Goal: Information Seeking & Learning: Learn about a topic

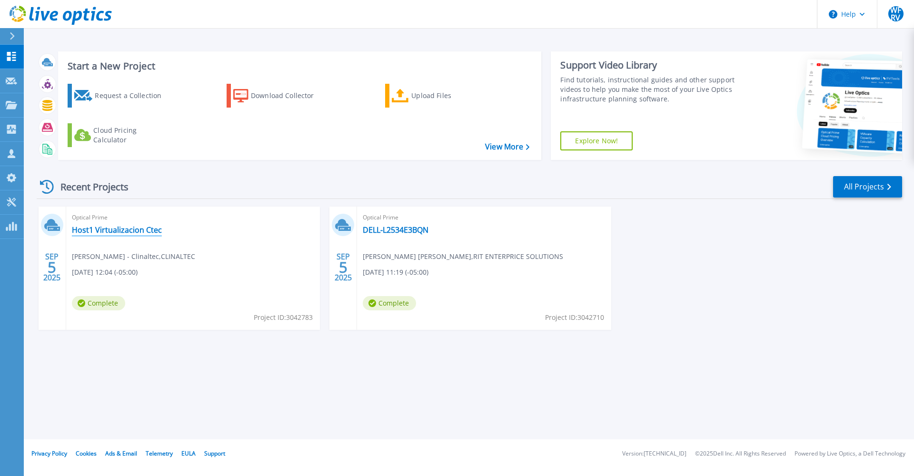
click at [134, 232] on link "Host1 Virtualizacion Ctec" at bounding box center [117, 230] width 90 height 10
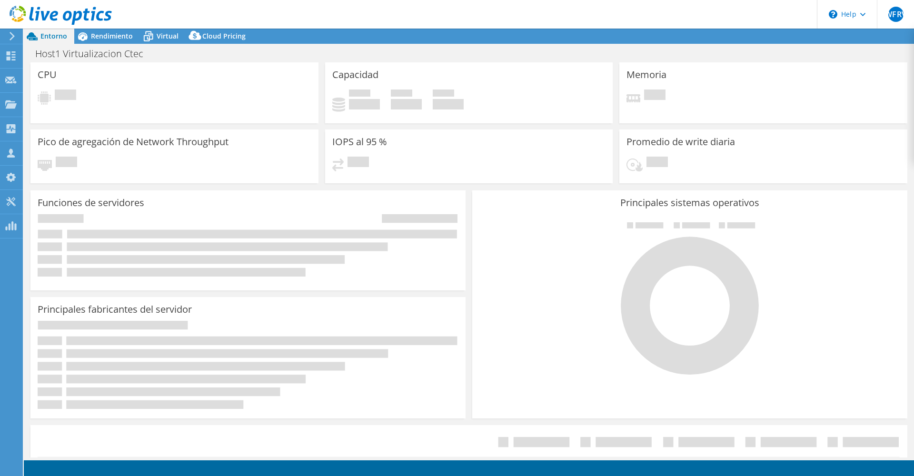
select select "USD"
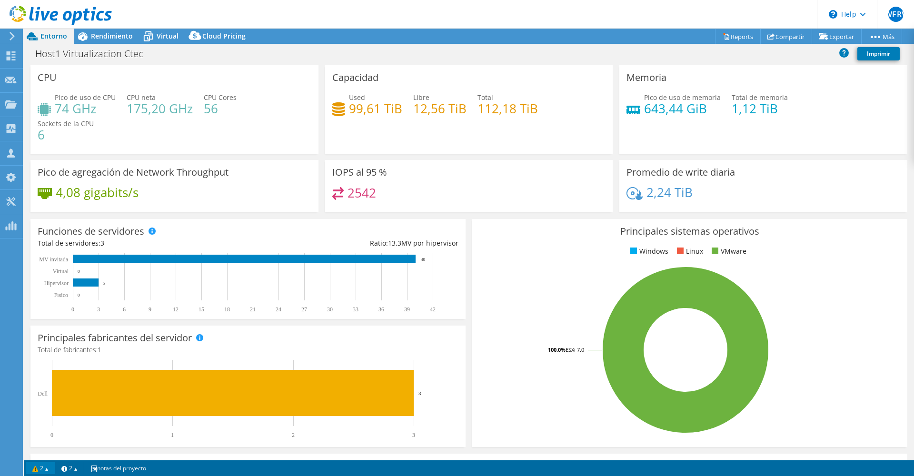
click at [46, 462] on link "2" at bounding box center [41, 468] width 30 height 12
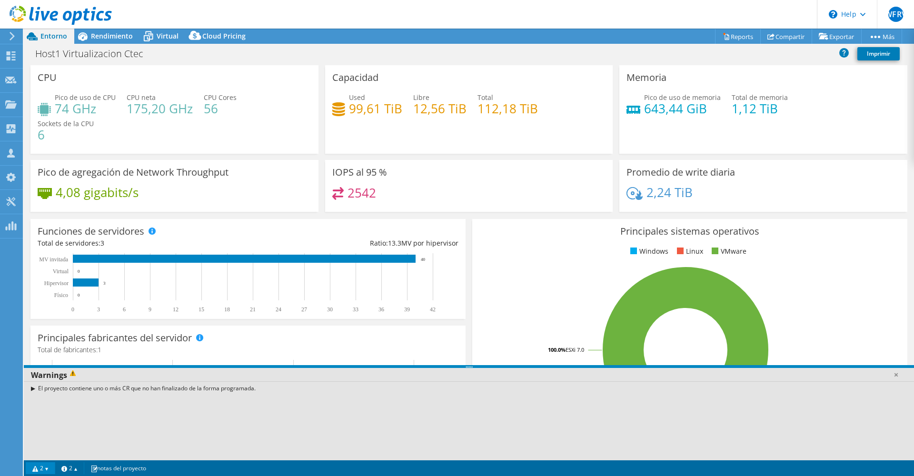
click at [86, 388] on div "El proyecto contiene uno o más CR que no han finalizado de la forma programada." at bounding box center [469, 388] width 890 height 14
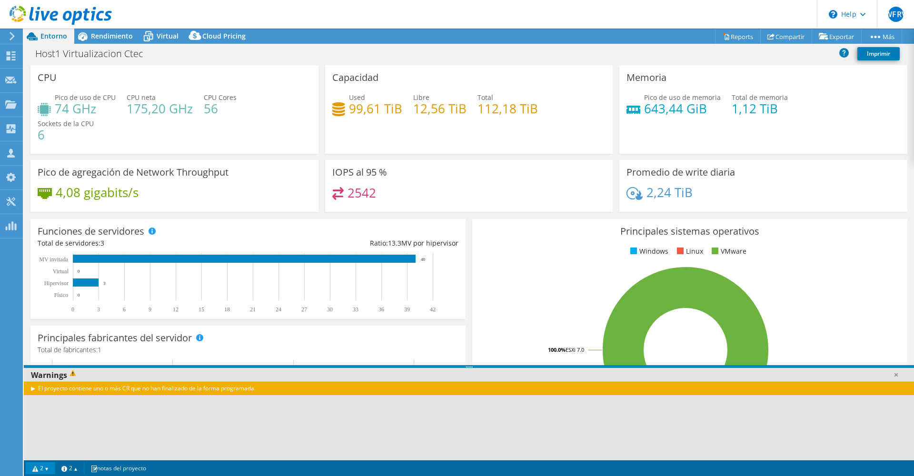
click at [33, 387] on div "El proyecto contiene uno o más CR que no han finalizado de la forma programada." at bounding box center [469, 388] width 890 height 14
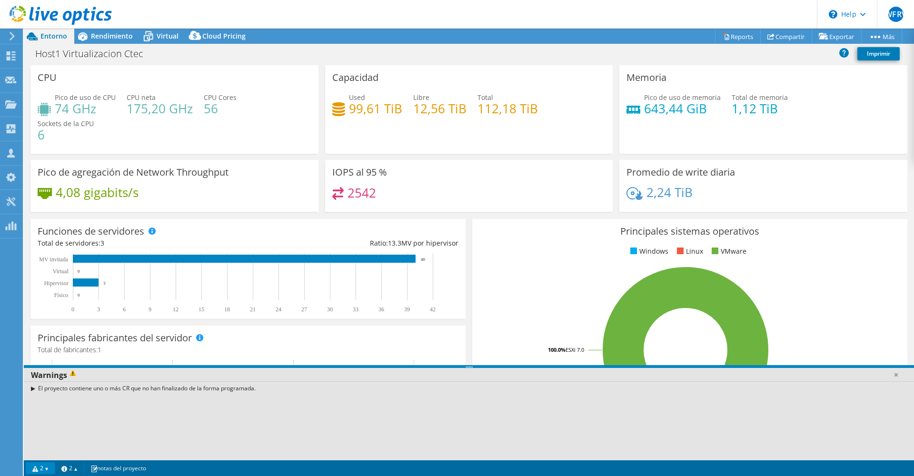
click at [43, 388] on div "El proyecto contiene uno o más CR que no han finalizado de la forma programada." at bounding box center [469, 388] width 890 height 14
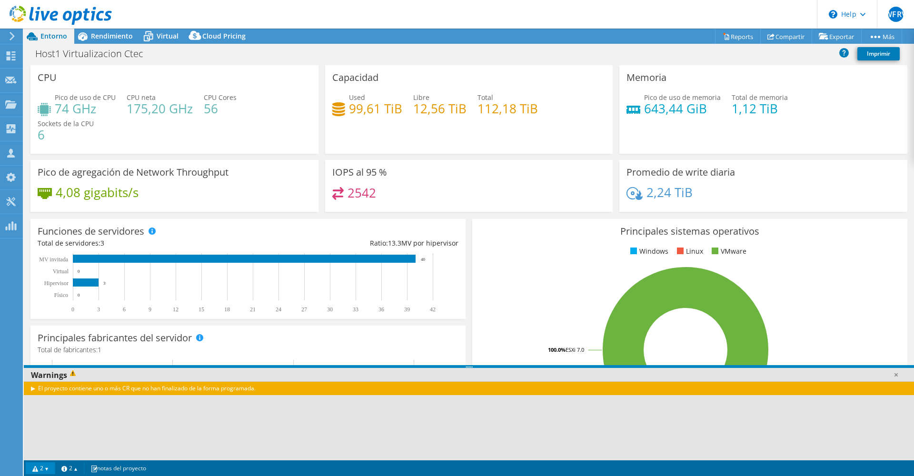
click at [34, 389] on div "El proyecto contiene uno o más CR que no han finalizado de la forma programada." at bounding box center [469, 388] width 890 height 14
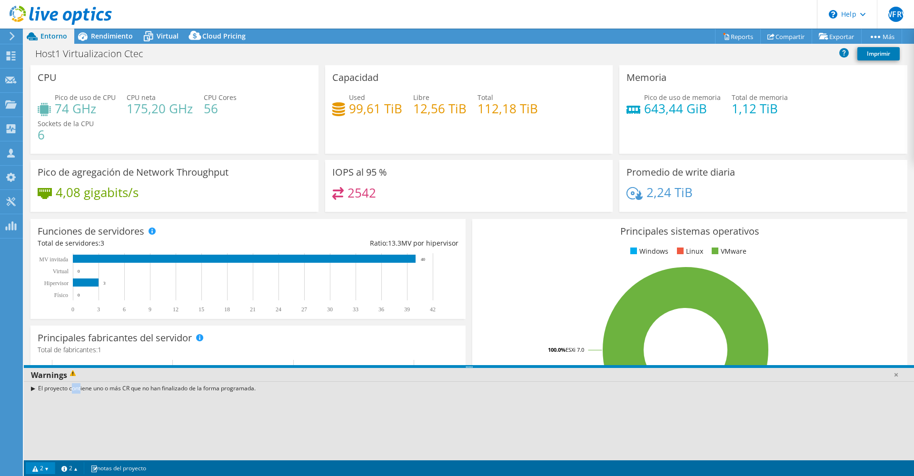
click at [34, 389] on div "El proyecto contiene uno o más CR que no han finalizado de la forma programada." at bounding box center [469, 388] width 890 height 14
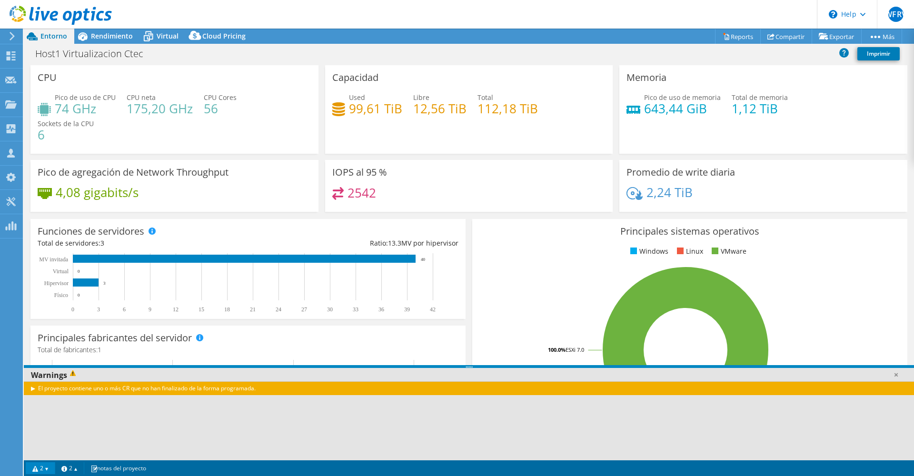
drag, startPoint x: 34, startPoint y: 389, endPoint x: 98, endPoint y: 386, distance: 64.3
click at [98, 386] on div "El proyecto contiene uno o más CR que no han finalizado de la forma programada." at bounding box center [469, 388] width 890 height 14
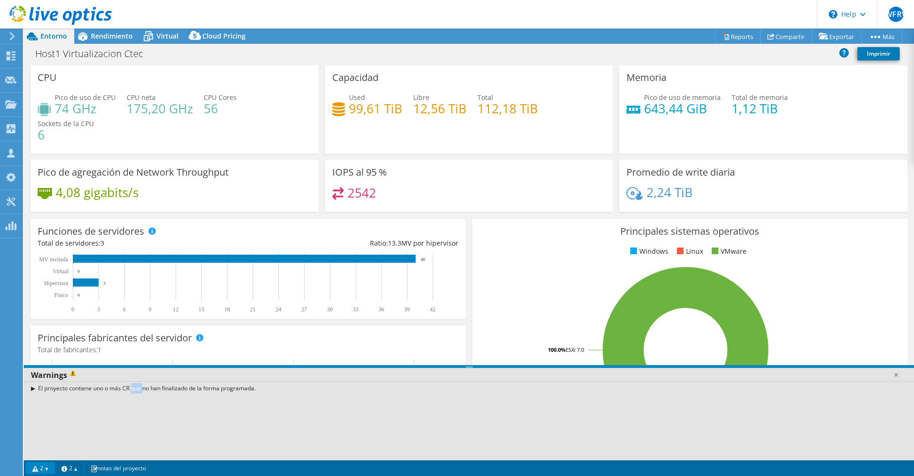
click at [98, 386] on div "El proyecto contiene uno o más CR que no han finalizado de la forma programada." at bounding box center [469, 388] width 890 height 14
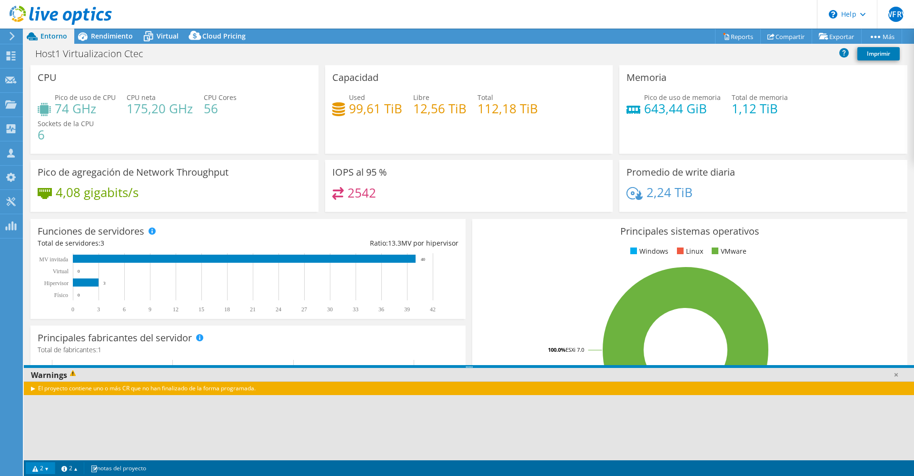
click at [286, 388] on div "El proyecto contiene uno o más CR que no han finalizado de la forma programada." at bounding box center [469, 388] width 890 height 14
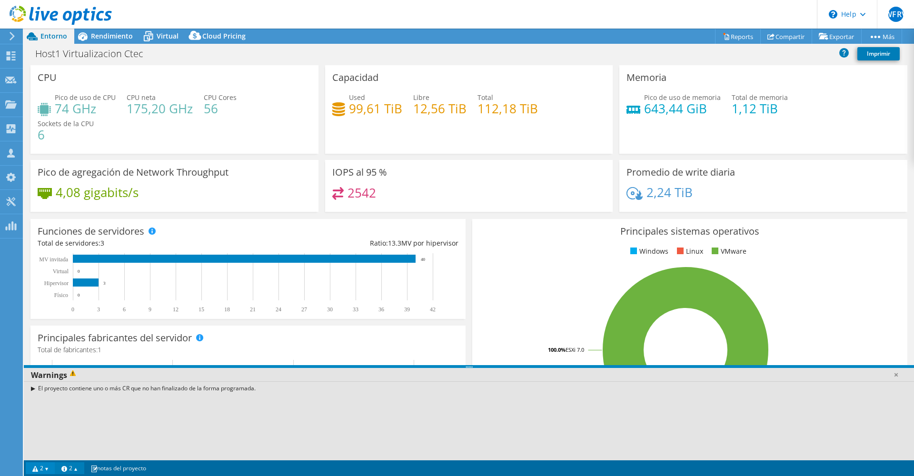
click at [79, 467] on link "2" at bounding box center [70, 468] width 30 height 12
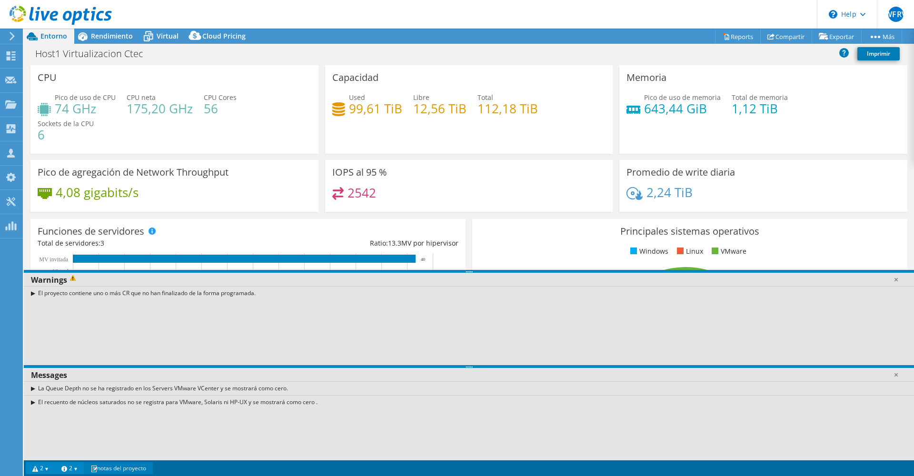
click at [136, 470] on link "notas del proyecto" at bounding box center [118, 468] width 69 height 12
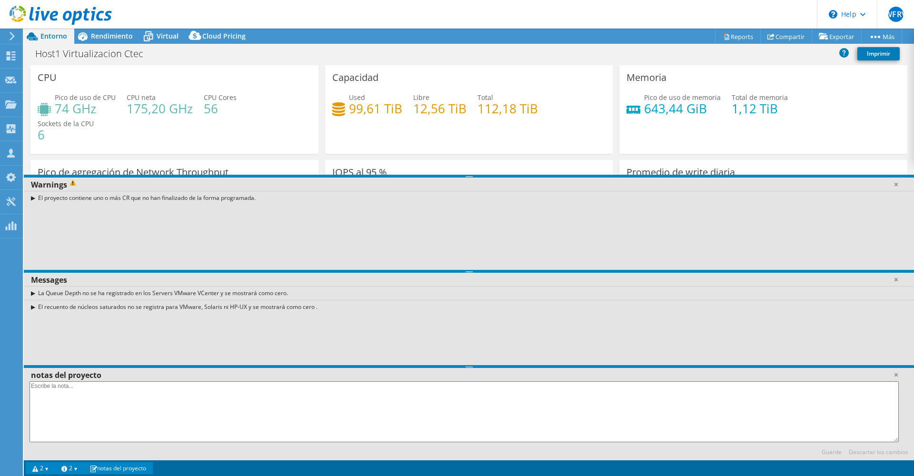
click at [100, 156] on div "CPU Pico de uso de CPU 74 GHz CPU neta 175,20 GHz CPU Cores 56 Sockets de la CP…" at bounding box center [174, 112] width 295 height 95
click at [894, 372] on link at bounding box center [896, 375] width 10 height 10
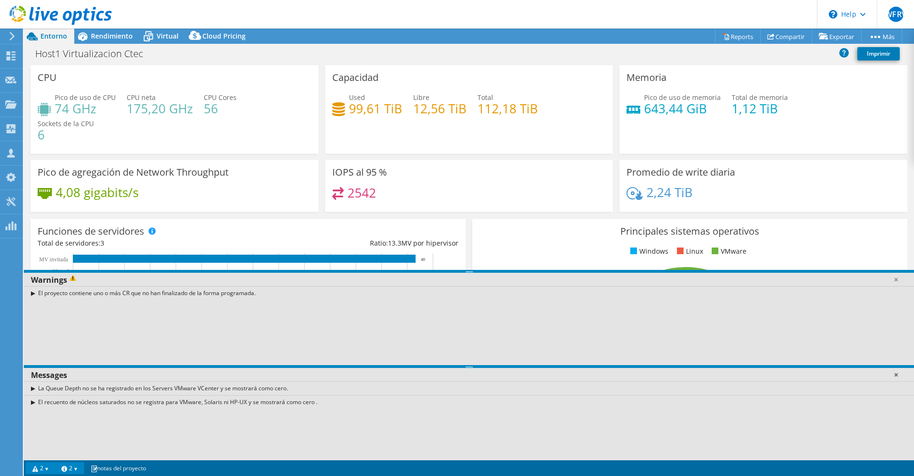
click at [895, 375] on link at bounding box center [896, 375] width 10 height 10
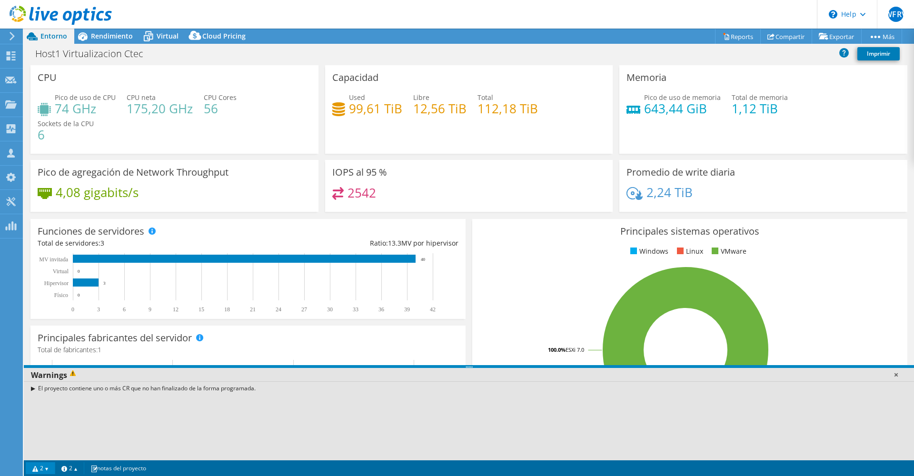
click at [894, 378] on link at bounding box center [896, 375] width 10 height 10
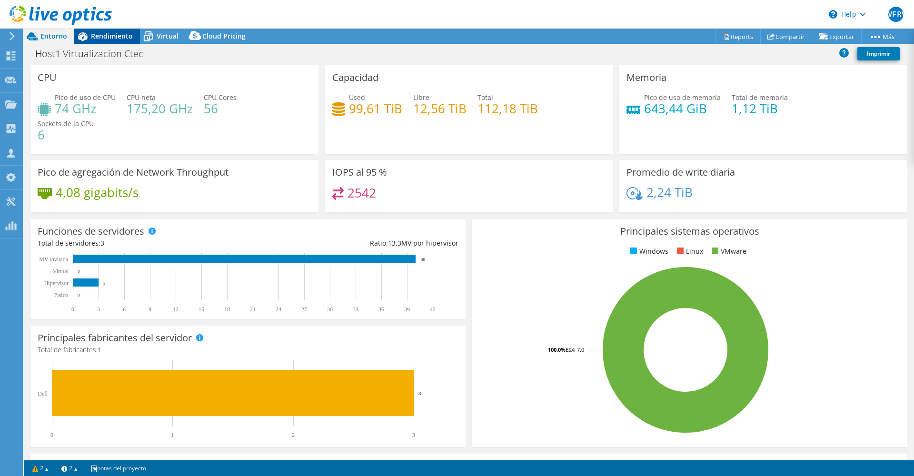
click at [124, 37] on span "Rendimiento" at bounding box center [112, 35] width 42 height 9
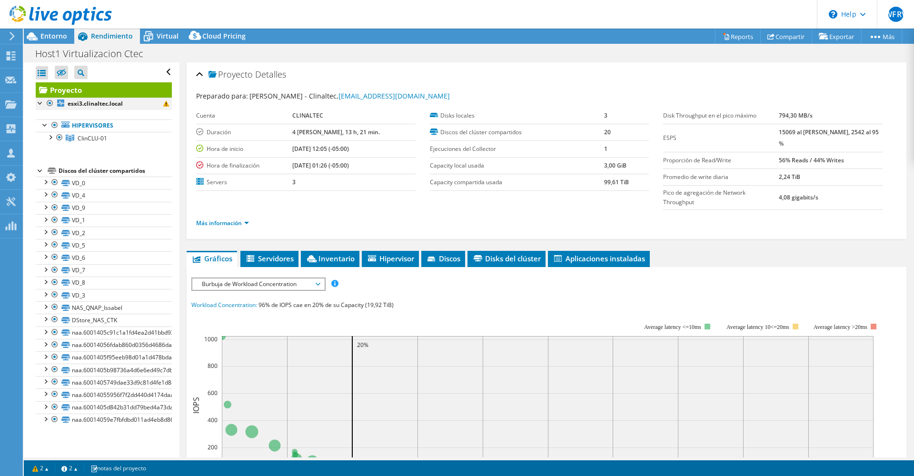
click at [40, 103] on div at bounding box center [41, 103] width 10 height 10
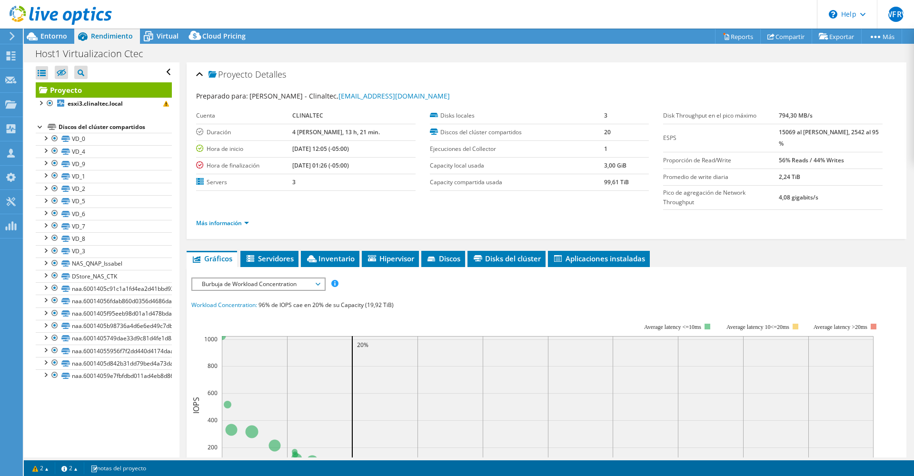
click at [42, 127] on div at bounding box center [41, 126] width 10 height 10
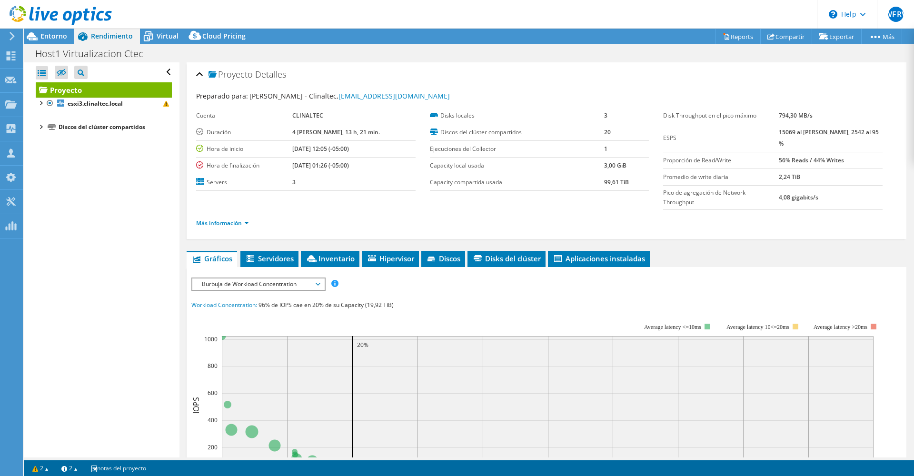
click at [159, 110] on div "Proyecto esxi3.clinaltec.local Hipervisores ClinCLU-01" at bounding box center [104, 107] width 136 height 50
click at [163, 105] on span at bounding box center [166, 104] width 6 height 6
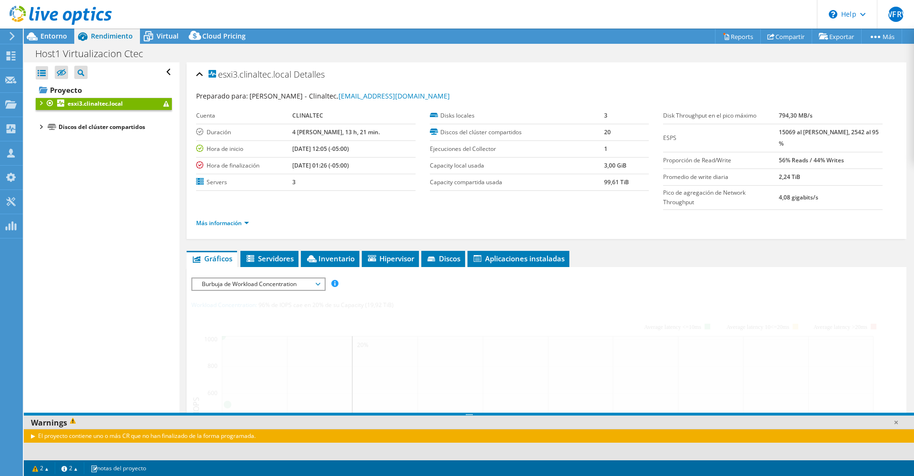
click at [163, 105] on span at bounding box center [166, 104] width 6 height 6
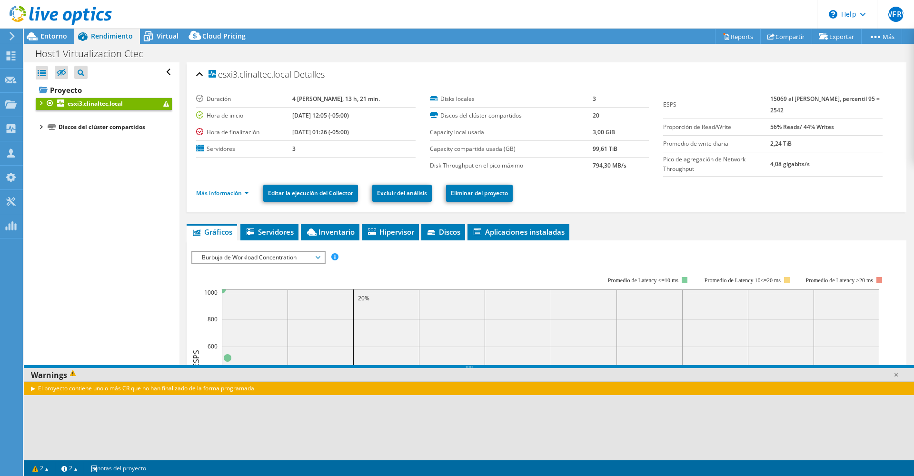
click at [77, 392] on div "El proyecto contiene uno o más CR que no han finalizado de la forma programada." at bounding box center [469, 388] width 890 height 14
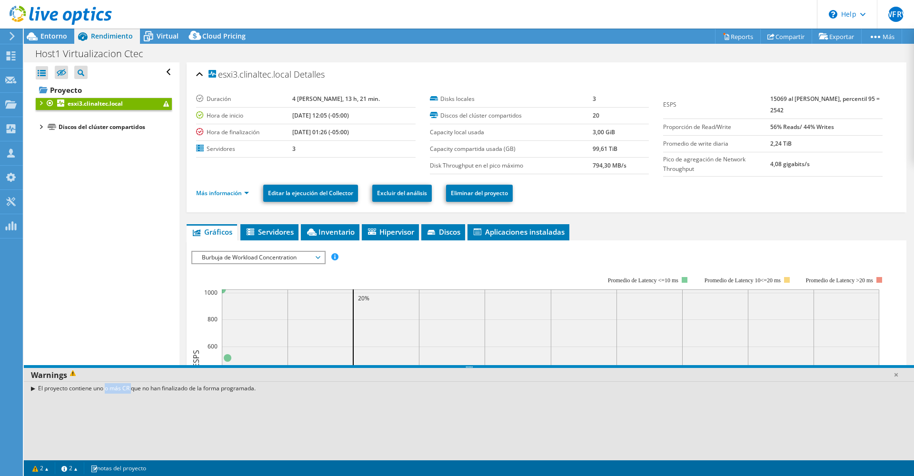
click at [77, 392] on div "El proyecto contiene uno o más CR que no han finalizado de la forma programada." at bounding box center [469, 388] width 890 height 14
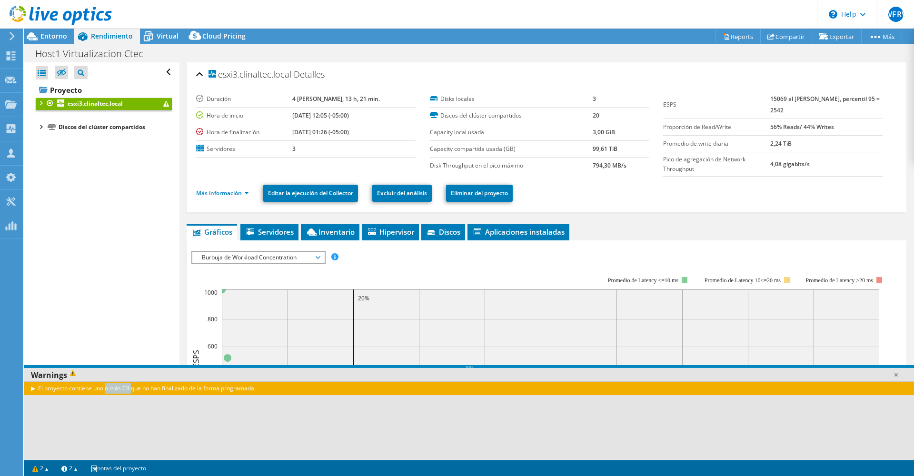
click at [79, 390] on div "El proyecto contiene uno o más CR que no han finalizado de la forma programada." at bounding box center [469, 388] width 890 height 14
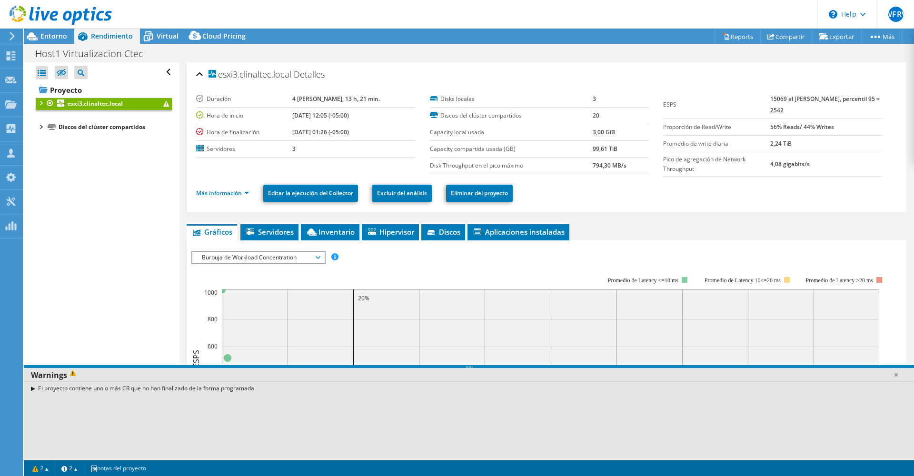
click at [134, 325] on div "Abrir todo Cerrar todo Ocultar nodos excluidos Filtro de árbol del proyecto" at bounding box center [101, 259] width 155 height 395
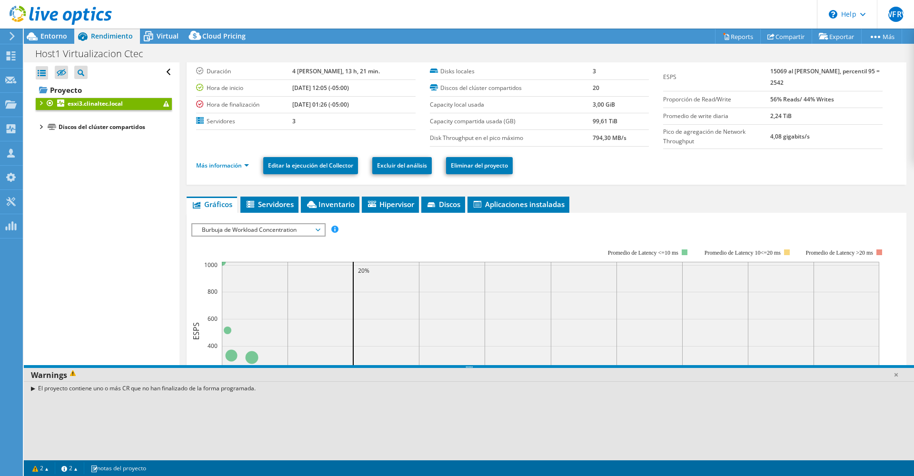
scroll to position [95, 0]
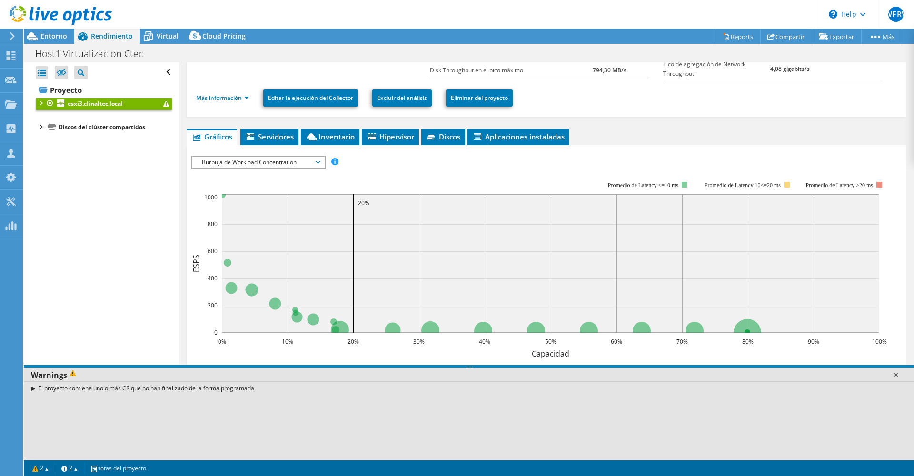
click at [897, 377] on link at bounding box center [896, 375] width 10 height 10
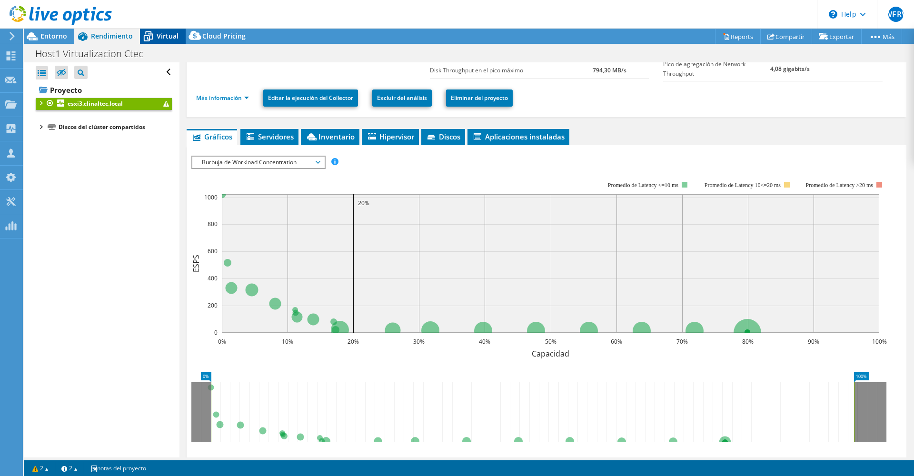
click at [179, 35] on div "Virtual" at bounding box center [163, 36] width 46 height 15
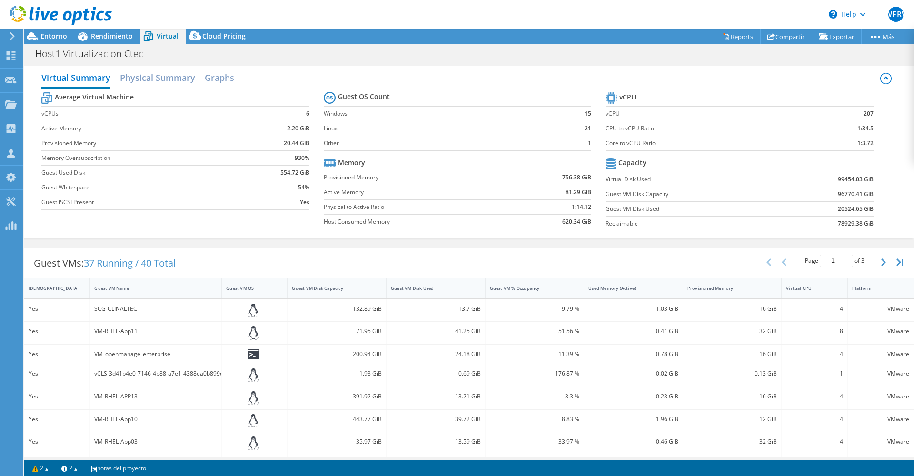
scroll to position [0, 0]
click at [40, 37] on span "Entorno" at bounding box center [53, 35] width 27 height 9
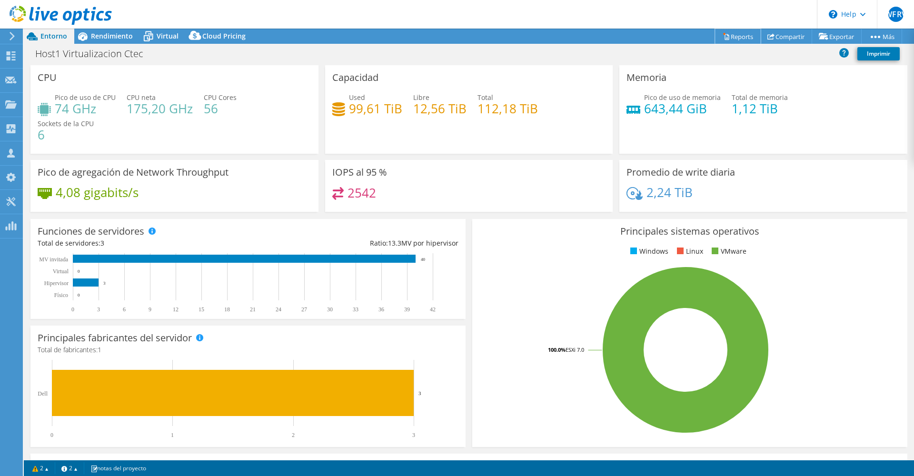
click at [725, 43] on link "Reports" at bounding box center [738, 36] width 46 height 15
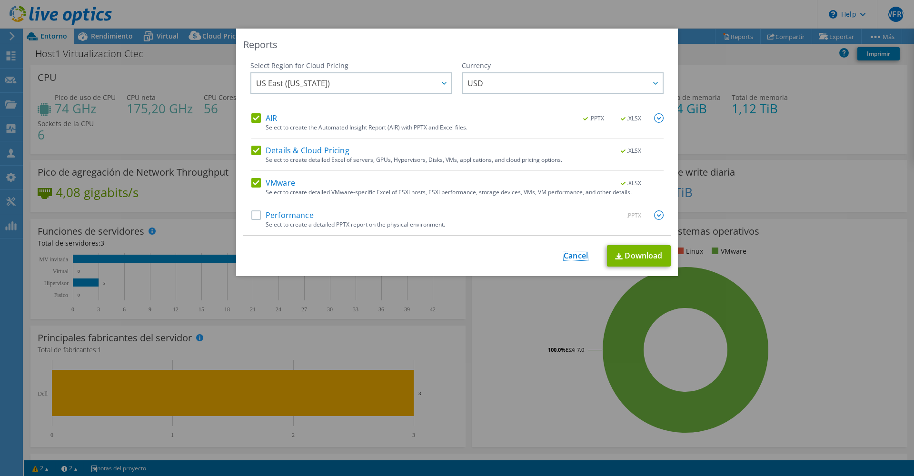
click at [583, 256] on link "Cancel" at bounding box center [575, 255] width 24 height 9
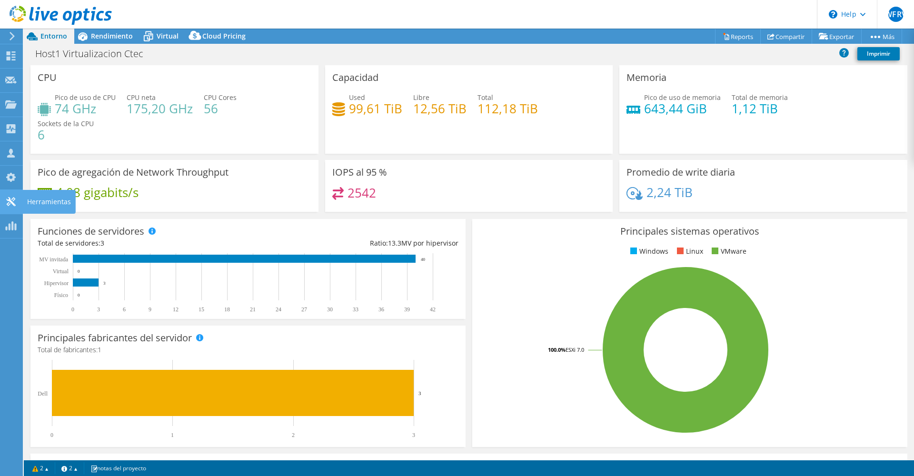
click at [13, 201] on icon at bounding box center [10, 201] width 11 height 9
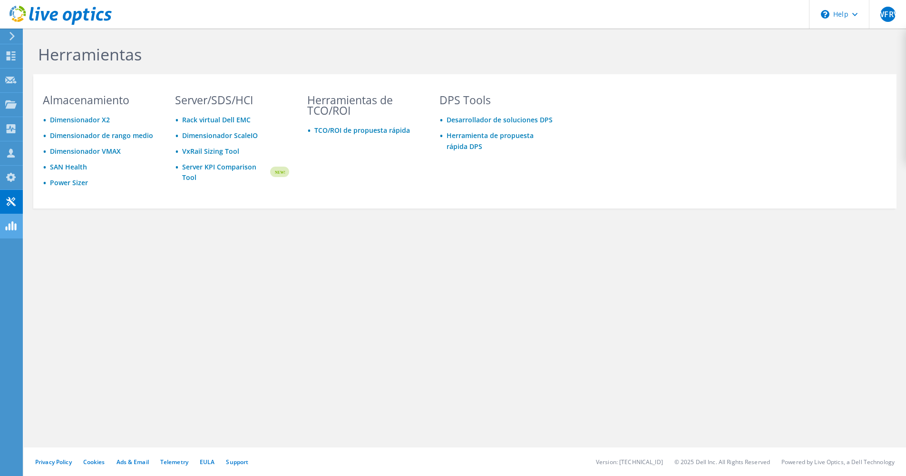
click at [16, 173] on icon at bounding box center [10, 177] width 11 height 9
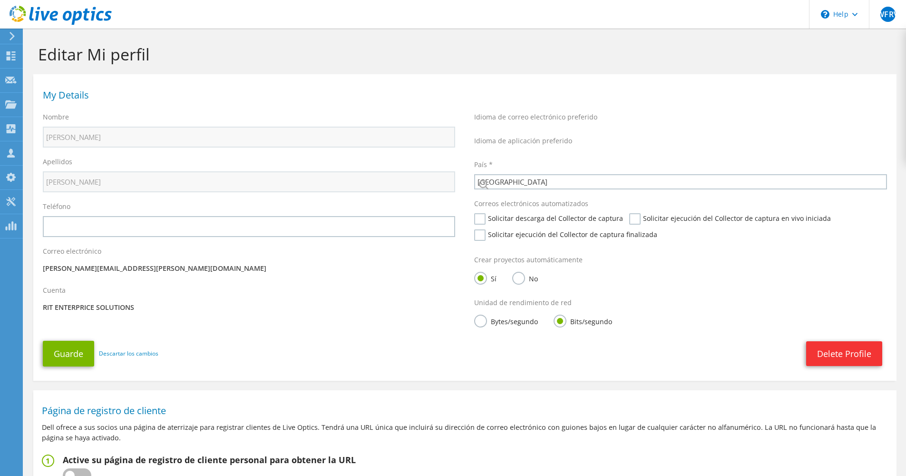
select select "48"
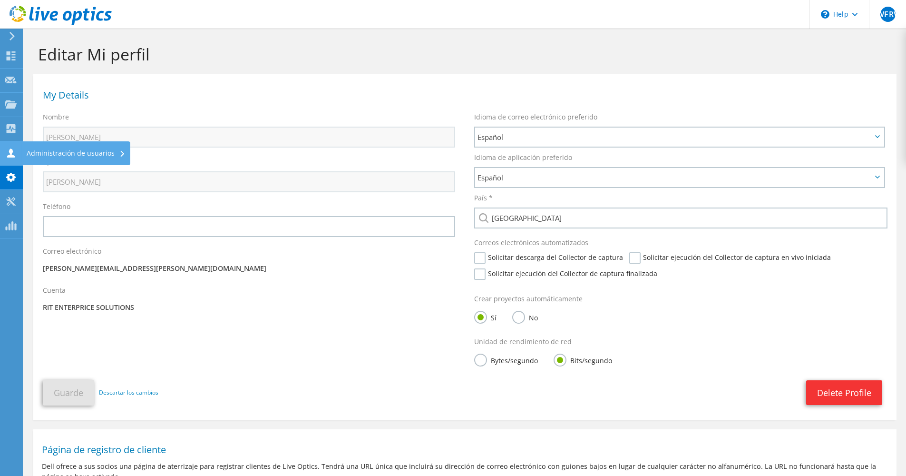
click at [12, 157] on use at bounding box center [11, 152] width 8 height 9
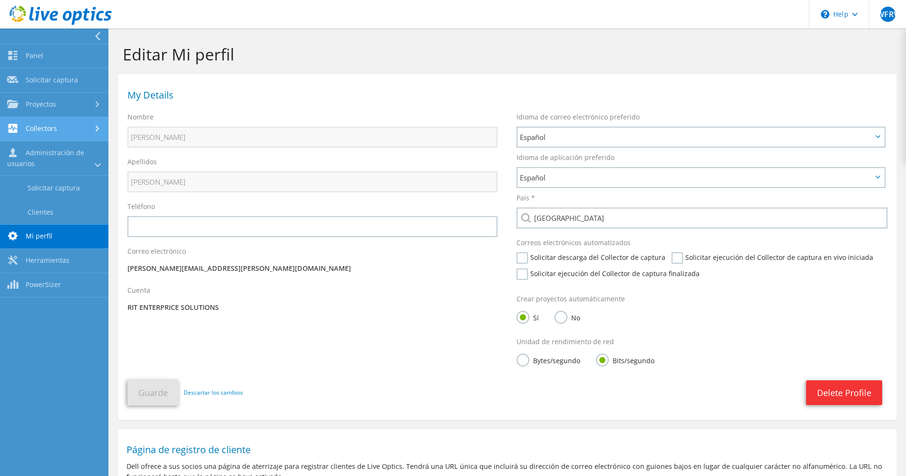
click at [69, 134] on link "Collectors" at bounding box center [54, 129] width 108 height 24
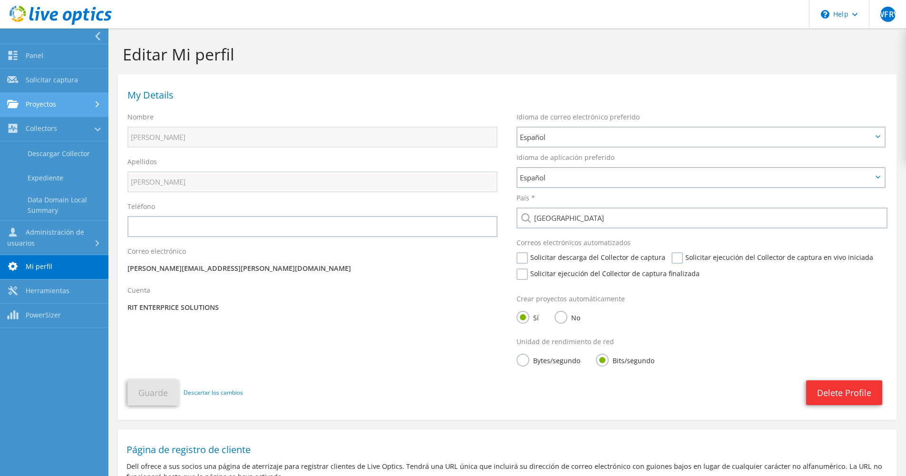
click at [68, 107] on link "Proyectos" at bounding box center [54, 105] width 108 height 24
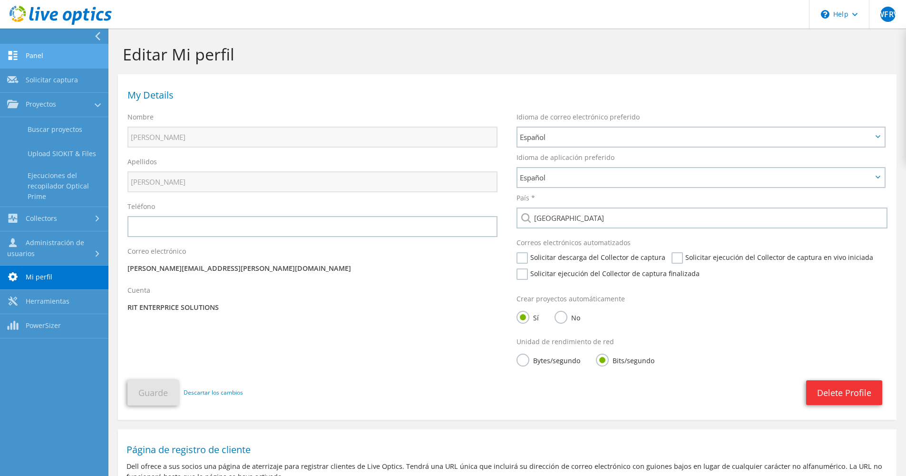
click at [69, 53] on link "Panel" at bounding box center [54, 56] width 108 height 24
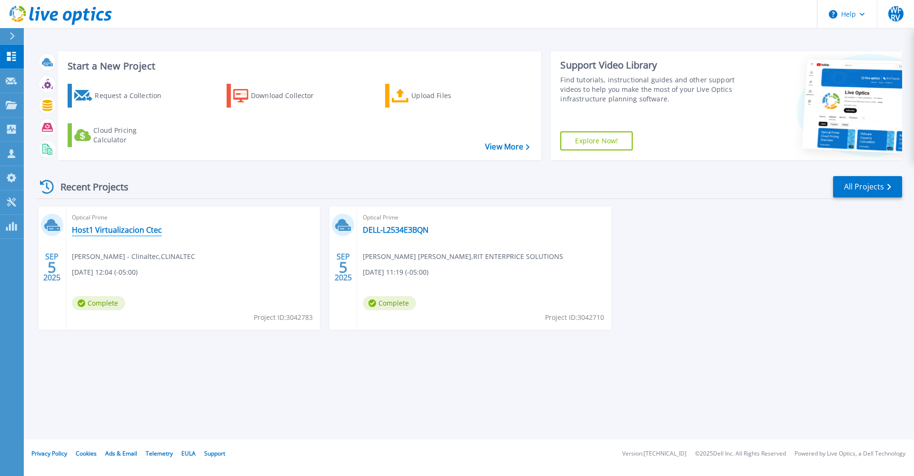
click at [108, 230] on link "Host1 Virtualizacion Ctec" at bounding box center [117, 230] width 90 height 10
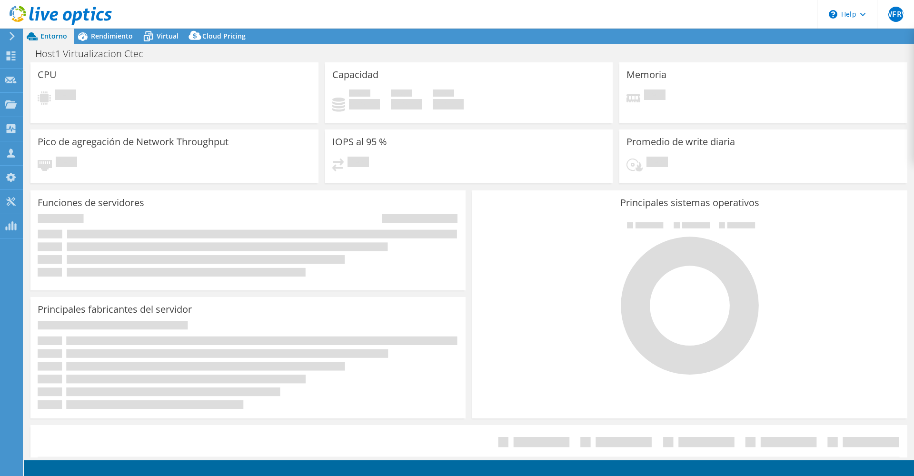
select select "USD"
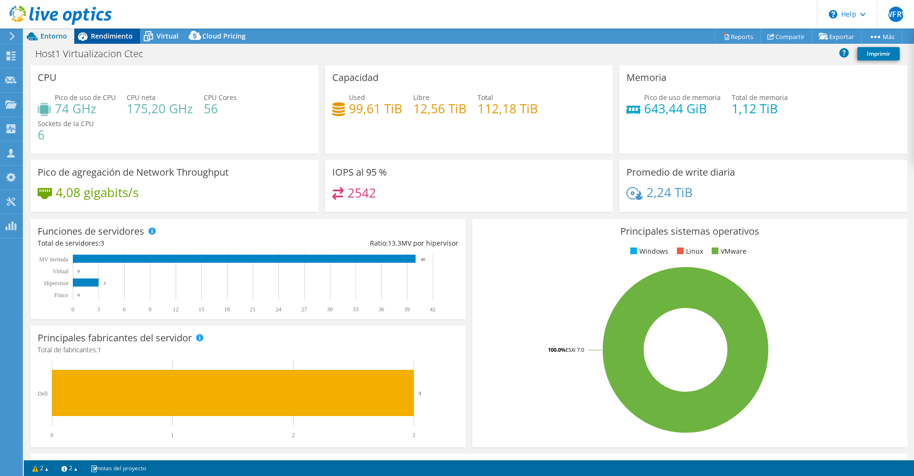
click at [96, 42] on div "Rendimiento" at bounding box center [107, 36] width 66 height 15
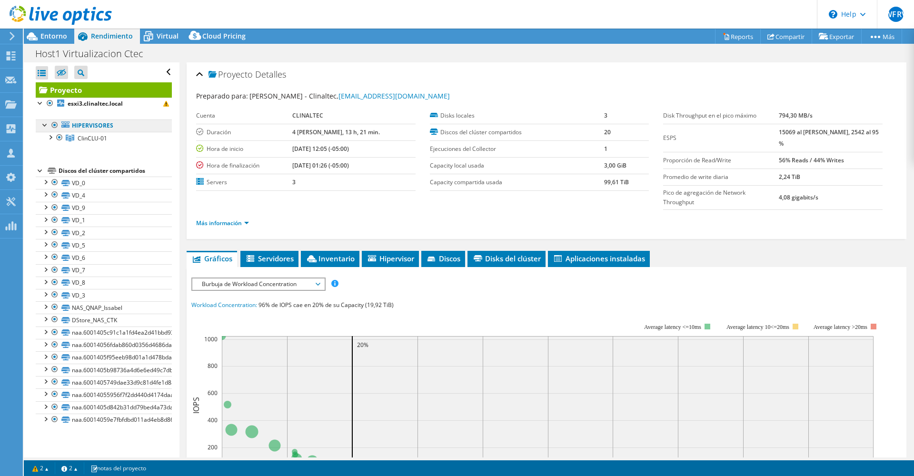
click at [40, 123] on link "Hipervisores" at bounding box center [104, 125] width 136 height 12
click at [45, 122] on div at bounding box center [45, 124] width 10 height 10
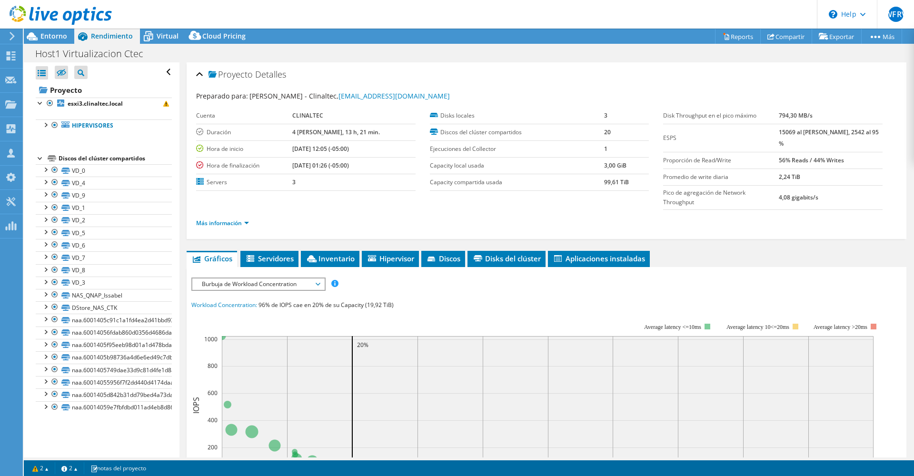
click at [40, 157] on div at bounding box center [41, 158] width 10 height 10
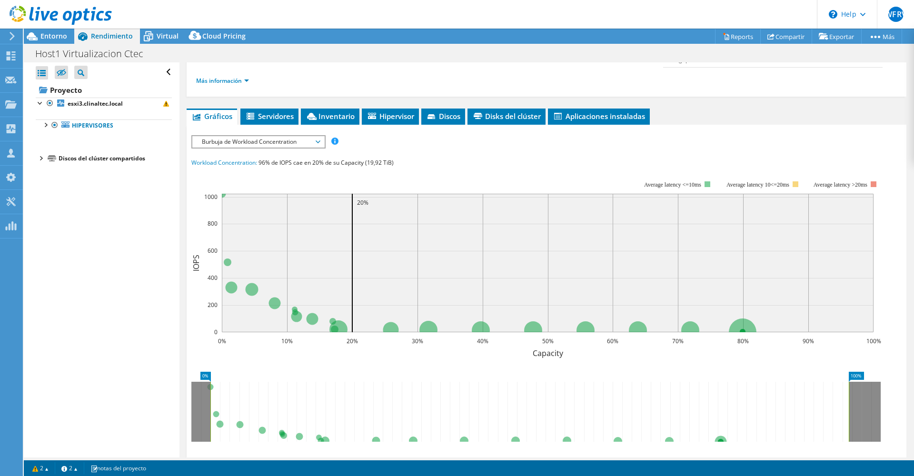
scroll to position [143, 0]
click at [278, 136] on span "Burbuja de Workload Concentration" at bounding box center [258, 141] width 122 height 11
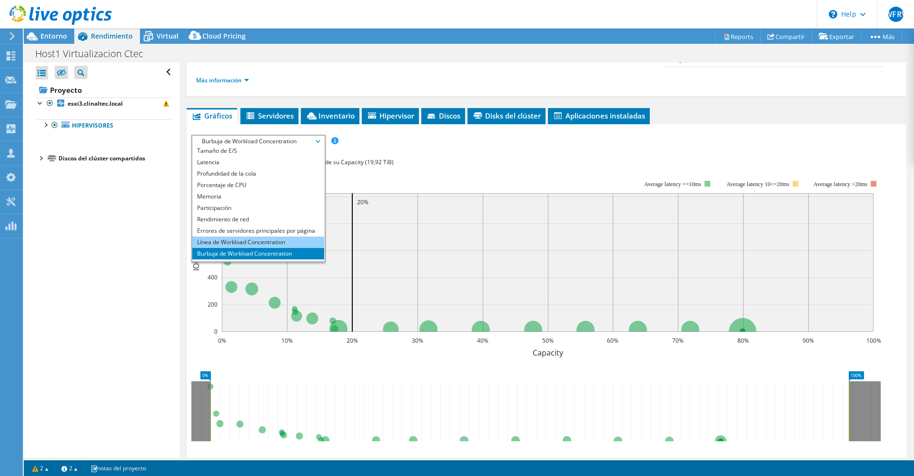
scroll to position [34, 0]
click at [209, 250] on li "Todos" at bounding box center [258, 255] width 132 height 11
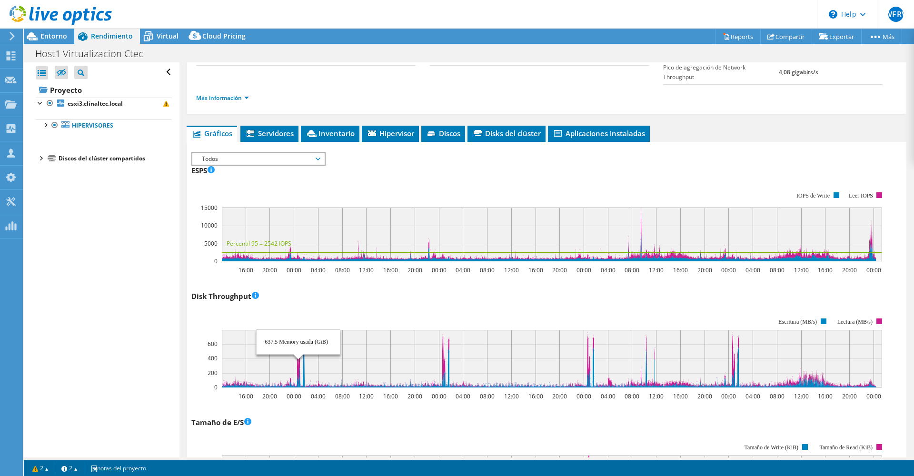
scroll to position [0, 0]
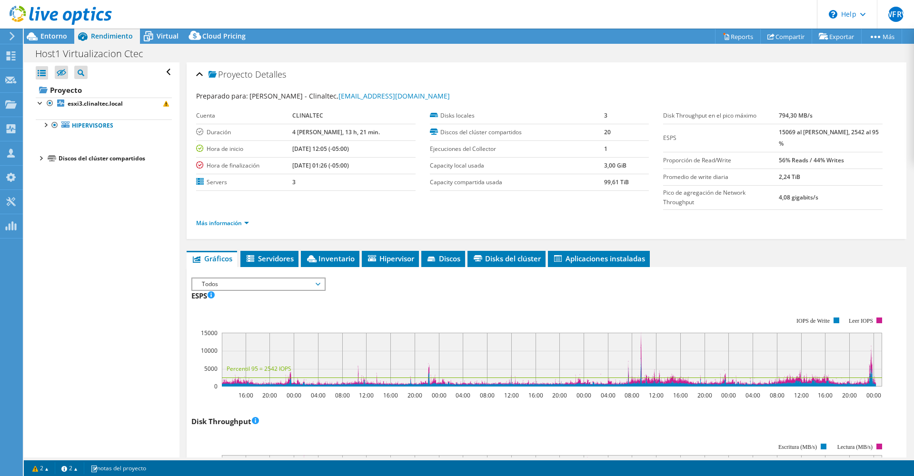
click at [378, 288] on div "ESPS 16:00 20:00 00:00 04:00 08:00 12:00 16:00 20:00 00:00 04:00 08:00 12:00 16…" at bounding box center [546, 344] width 710 height 112
click at [690, 251] on ul "Gráficos Servidores Inventario Hipervisor Discos Disks del clúster Aplicaciones…" at bounding box center [546, 259] width 719 height 16
click at [654, 288] on div "ESPS 16:00 20:00 00:00 04:00 08:00 12:00 16:00 20:00 00:00 04:00 08:00 12:00 16…" at bounding box center [546, 344] width 710 height 112
click at [171, 59] on div "Host1 Virtualizacion Ctec Imprimir" at bounding box center [469, 54] width 890 height 18
click at [430, 277] on div "ESPS Disk Throughput Tamaño de E/S Latencia Profundidad de la cola Porcentaje d…" at bounding box center [546, 282] width 710 height 10
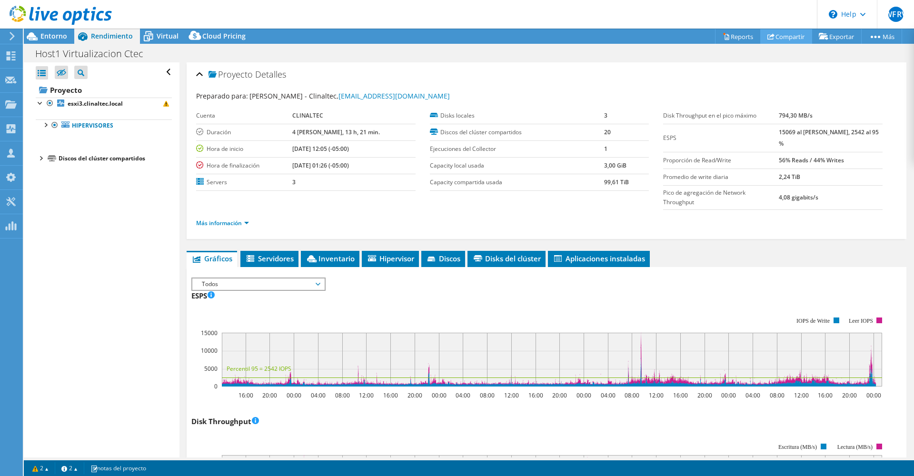
click at [792, 38] on link "Compartir" at bounding box center [786, 36] width 52 height 15
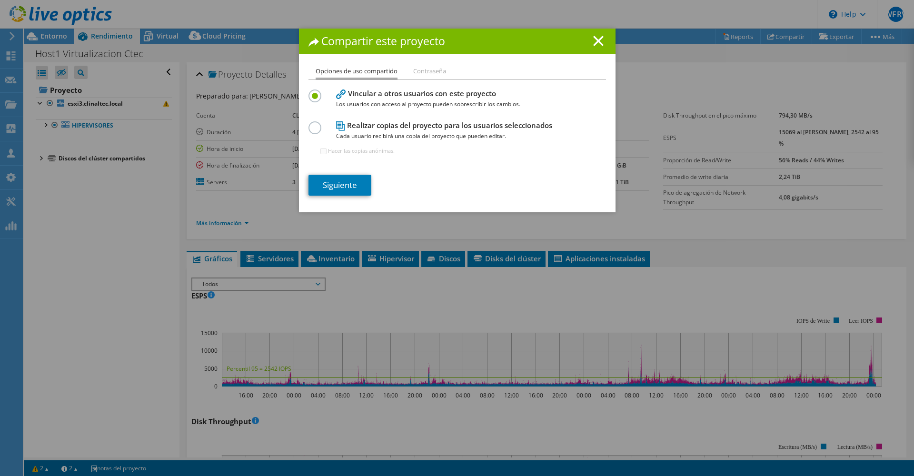
click at [593, 43] on line at bounding box center [598, 41] width 10 height 10
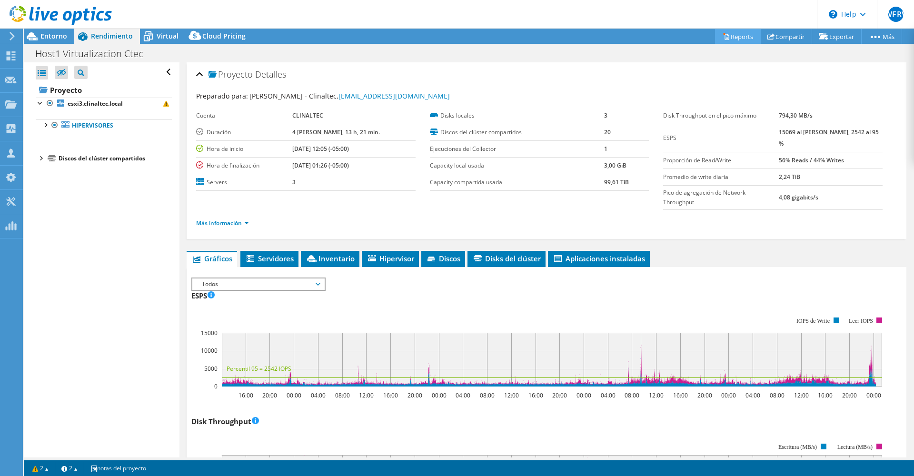
click at [727, 37] on link "Reports" at bounding box center [738, 36] width 46 height 15
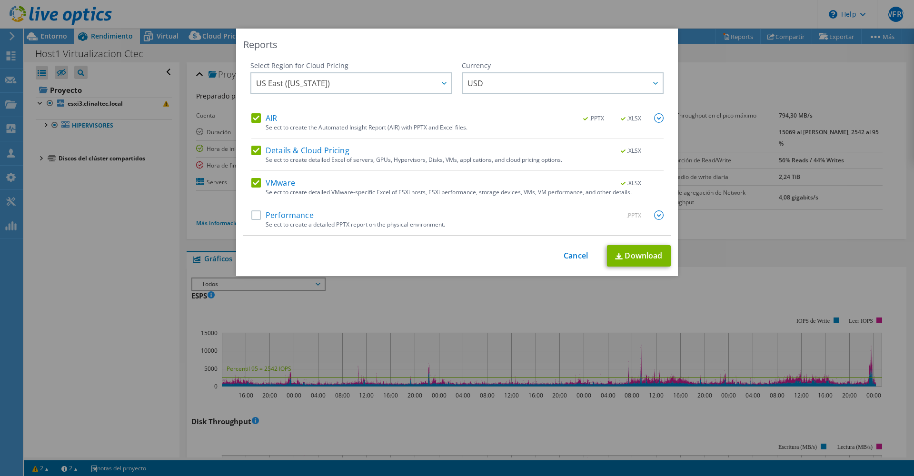
click at [253, 213] on label "Performance" at bounding box center [282, 215] width 62 height 10
click at [0, 0] on input "Performance" at bounding box center [0, 0] width 0 height 0
click at [538, 83] on span "USD" at bounding box center [564, 83] width 195 height 20
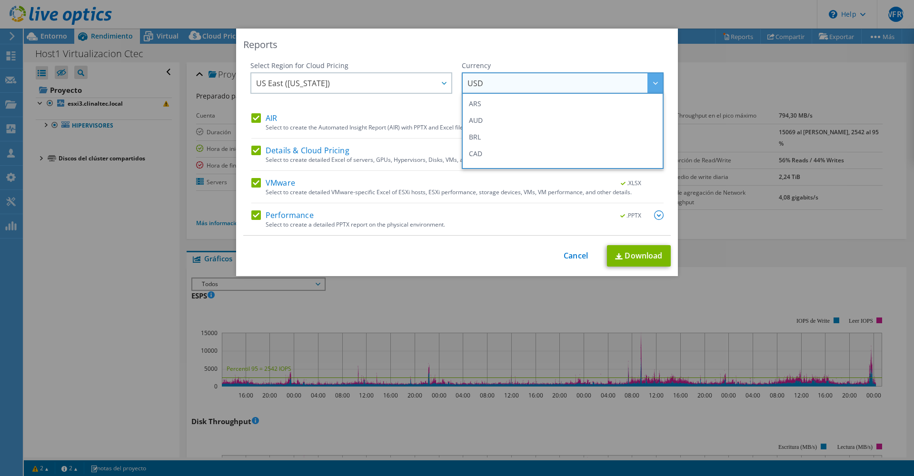
click at [427, 101] on div "Select Region for Cloud Pricing Asia Pacific (Hong Kong) Asia Pacific (Mumbai) …" at bounding box center [351, 87] width 202 height 52
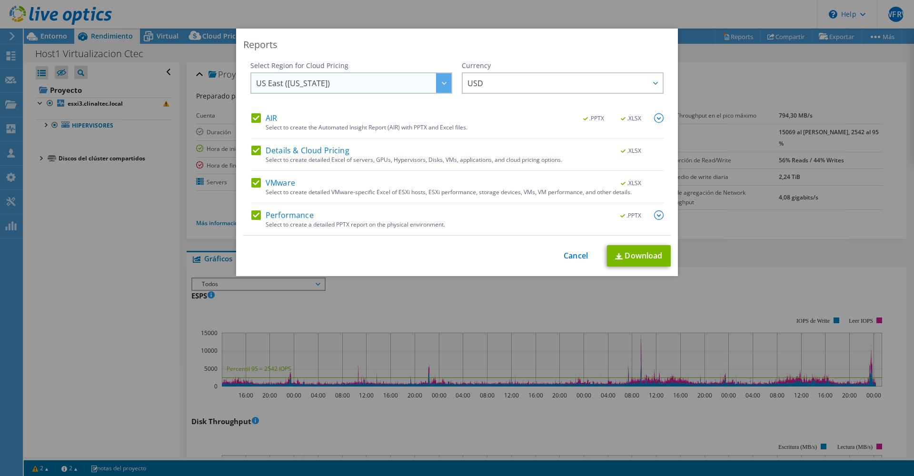
click at [430, 84] on span "US East ([US_STATE])" at bounding box center [353, 83] width 195 height 20
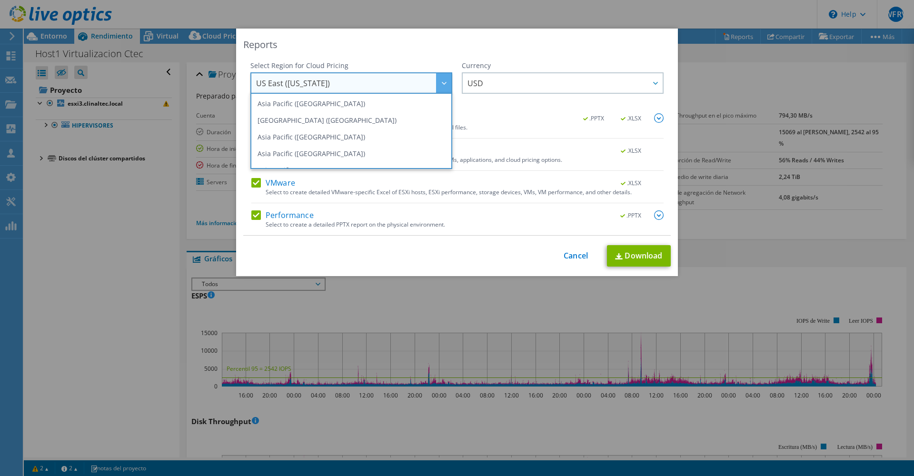
click at [455, 51] on div "Reports Select Region for Cloud Pricing Asia Pacific (Hong Kong) Asia Pacific (…" at bounding box center [457, 152] width 442 height 247
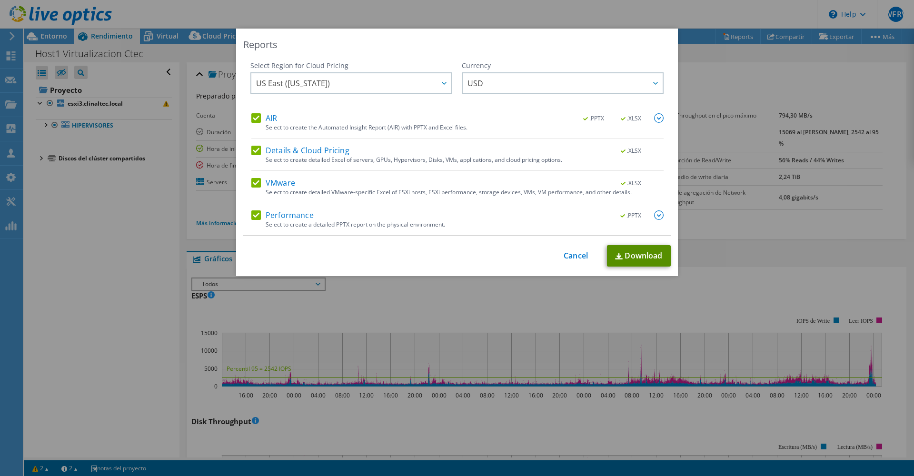
click at [628, 254] on link "Download" at bounding box center [639, 255] width 64 height 21
click at [569, 256] on link "Cancel" at bounding box center [575, 255] width 24 height 9
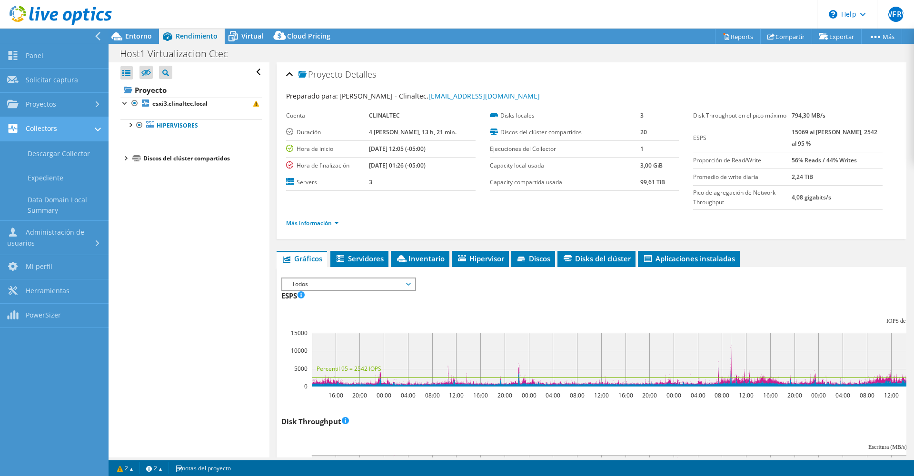
click at [51, 138] on link "Collectors" at bounding box center [54, 129] width 108 height 24
click at [58, 133] on link "Collectors" at bounding box center [54, 129] width 108 height 24
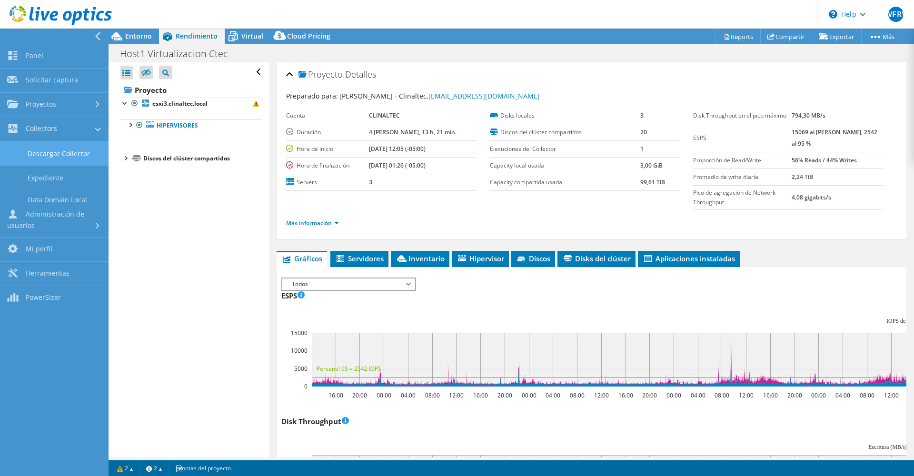
click at [63, 155] on link "Descargar Collector" at bounding box center [54, 153] width 108 height 24
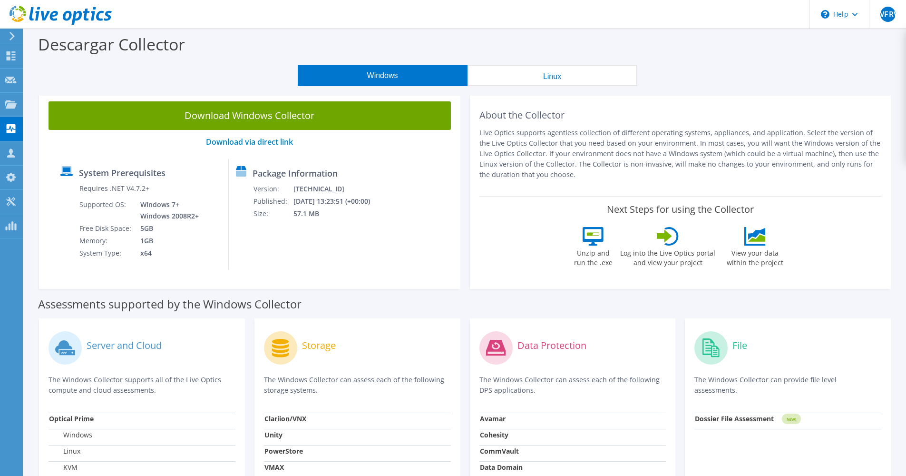
click at [790, 418] on tspan "NEW!" at bounding box center [792, 418] width 10 height 5
click at [753, 427] on td "Dossier File Assessment" at bounding box center [738, 421] width 87 height 16
click at [751, 419] on strong "Dossier File Assessment" at bounding box center [734, 418] width 79 height 9
click at [54, 131] on div "Collectors" at bounding box center [48, 129] width 52 height 24
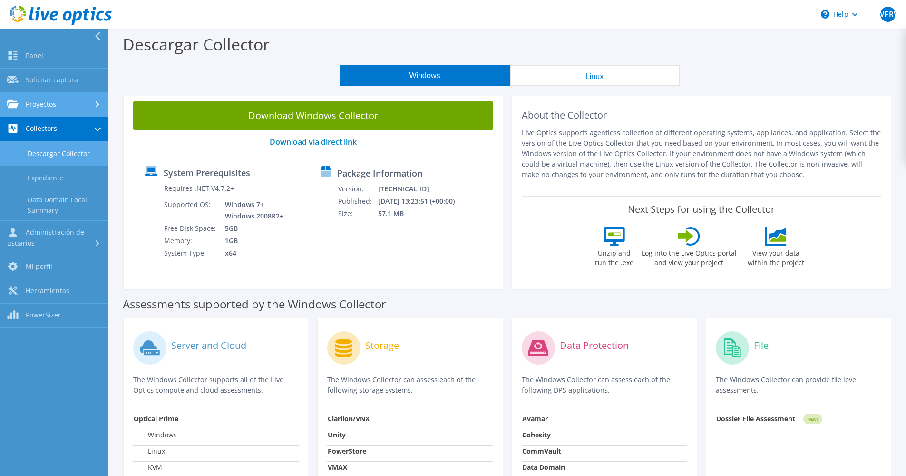
click at [80, 107] on link "Proyectos" at bounding box center [54, 105] width 108 height 24
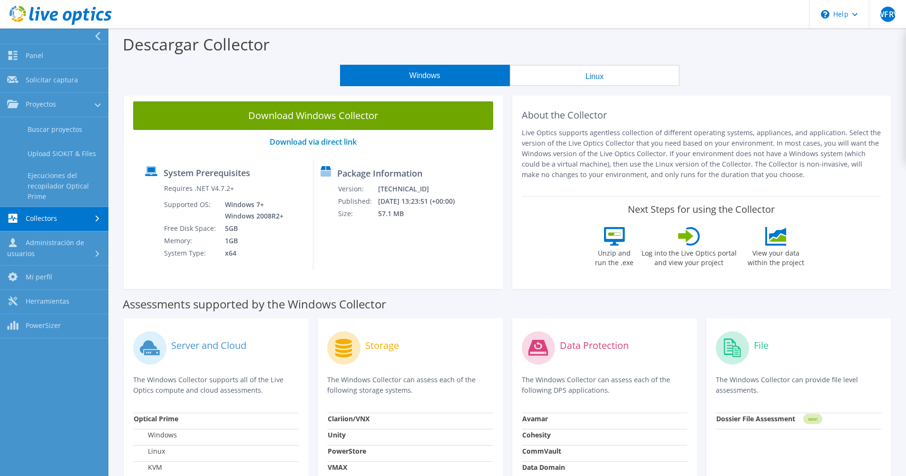
click at [78, 217] on link "Collectors" at bounding box center [54, 219] width 108 height 24
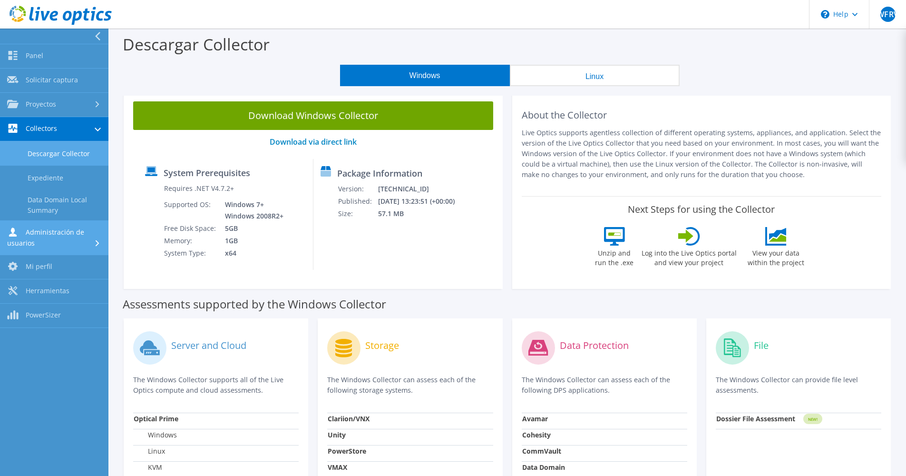
click at [85, 230] on link "Administración de usuarios" at bounding box center [54, 238] width 108 height 34
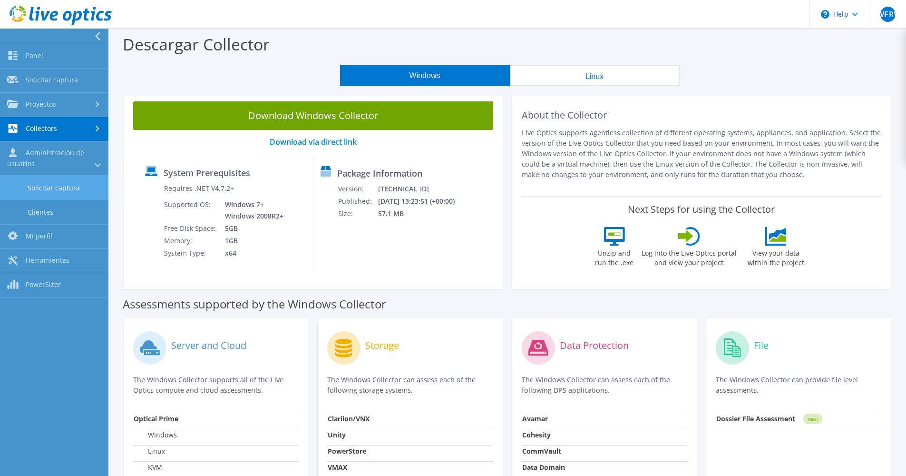
click at [76, 189] on link "Solicitar captura" at bounding box center [54, 188] width 108 height 24
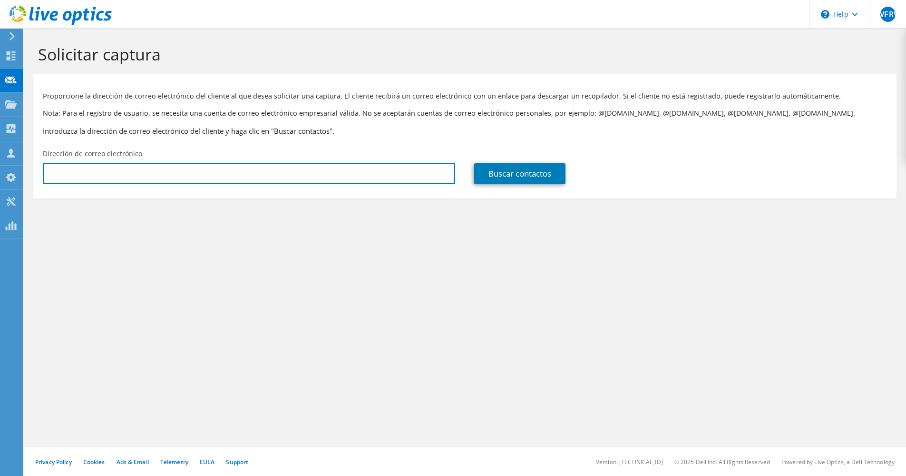
click at [51, 164] on input "text" at bounding box center [249, 173] width 413 height 21
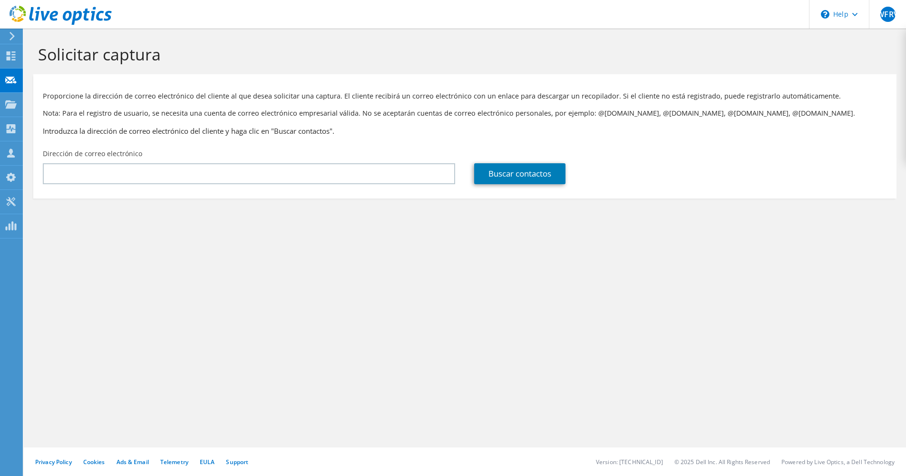
click at [734, 124] on div "Proporcione la dirección de correo electrónico del cliente al que desea solicit…" at bounding box center [465, 111] width 864 height 65
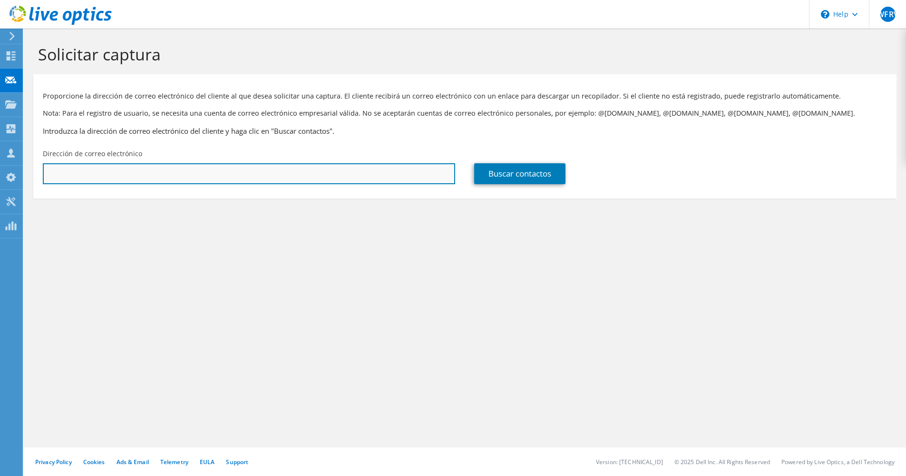
click at [240, 181] on input "text" at bounding box center [249, 173] width 413 height 21
type input "[EMAIL_ADDRESS][DOMAIN_NAME]"
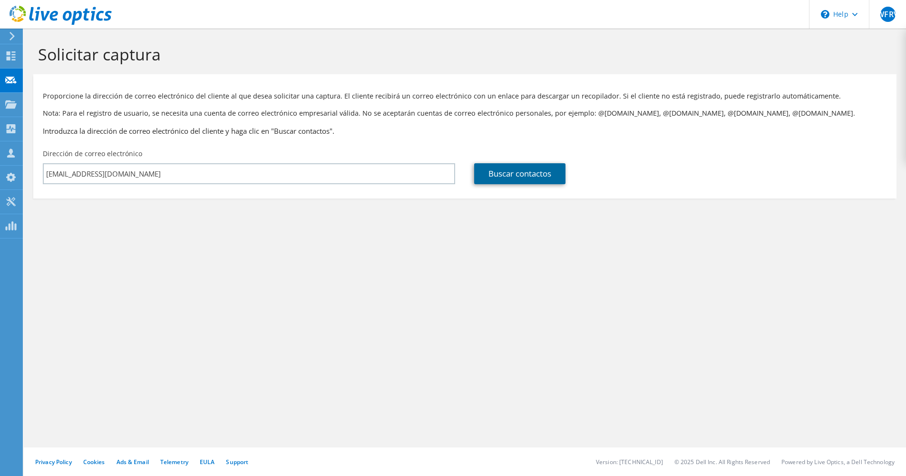
click at [528, 165] on link "Buscar contactos" at bounding box center [519, 173] width 91 height 21
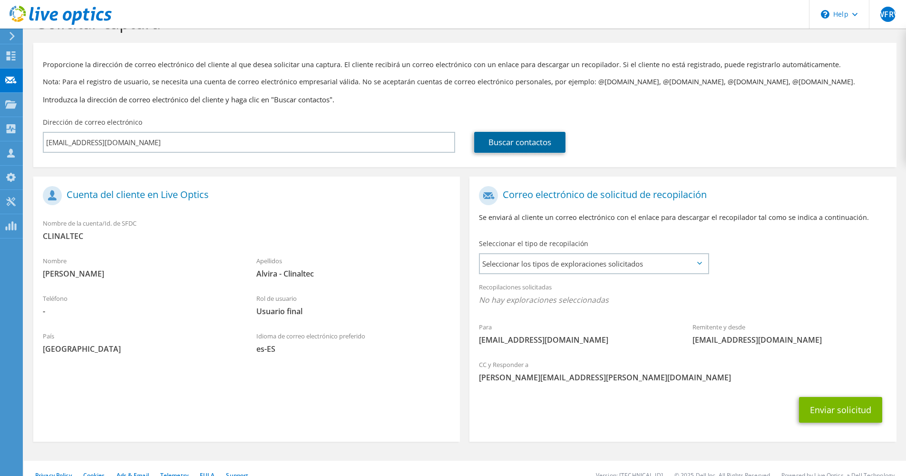
scroll to position [45, 0]
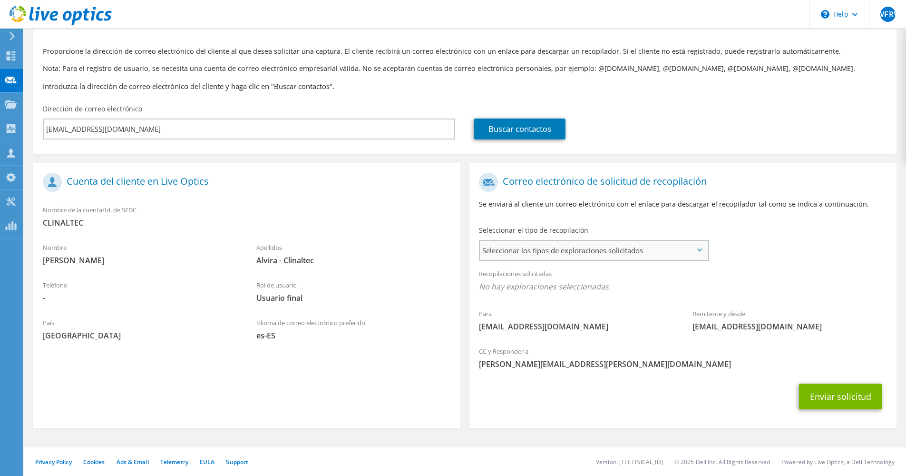
click at [636, 251] on span "Seleccionar los tipos de exploraciones solicitados" at bounding box center [594, 250] width 228 height 19
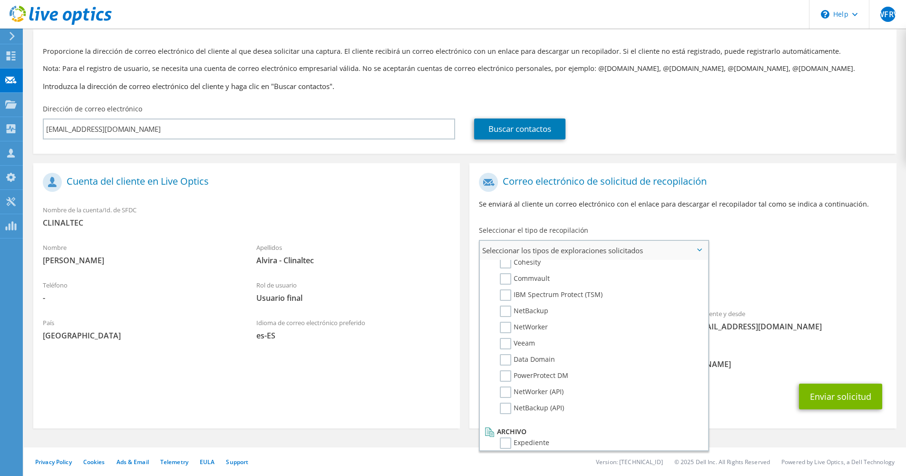
scroll to position [453, 0]
click at [504, 433] on label "Expediente" at bounding box center [524, 434] width 49 height 11
click at [0, 0] on input "Expediente" at bounding box center [0, 0] width 0 height 0
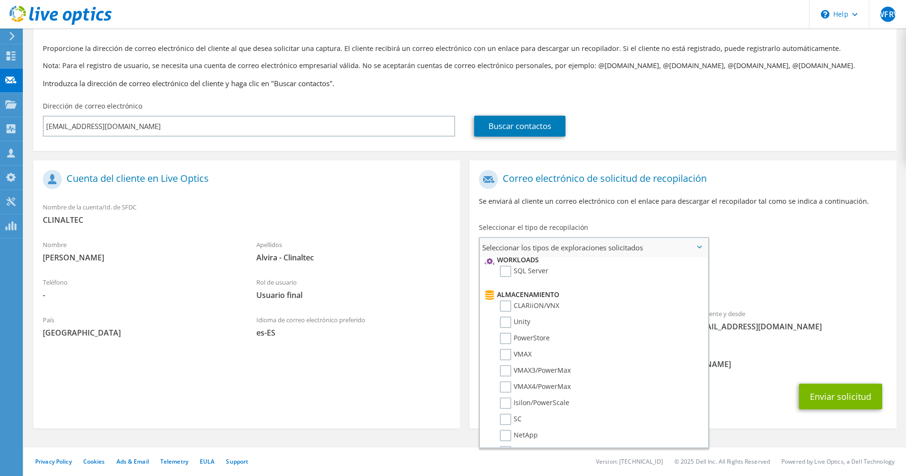
scroll to position [0, 0]
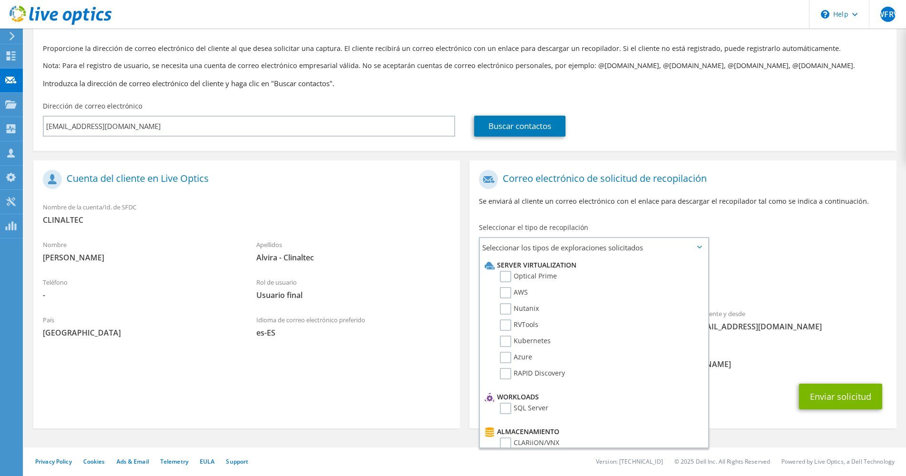
drag, startPoint x: 812, startPoint y: 226, endPoint x: 790, endPoint y: 274, distance: 52.6
click at [812, 226] on div "Para jefe.tic@clinaltec.com.co Remitente y desde liveoptics@liveoptics.com" at bounding box center [683, 253] width 427 height 176
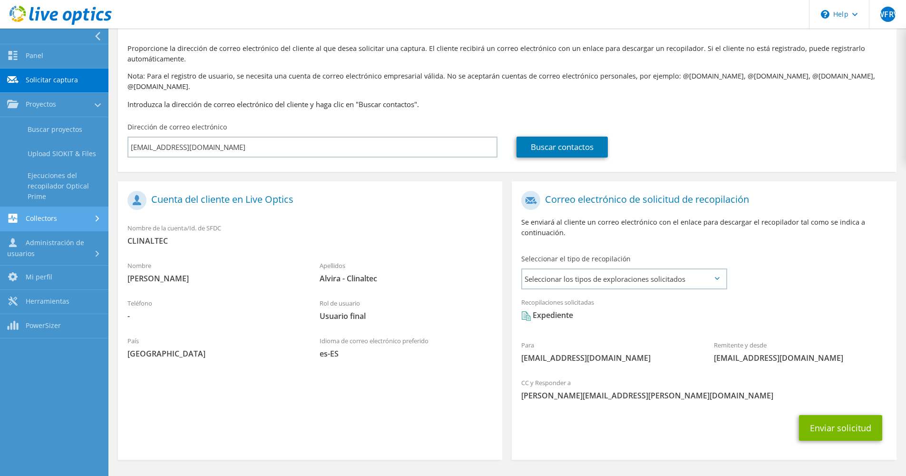
click at [78, 216] on link "Collectors" at bounding box center [54, 219] width 108 height 24
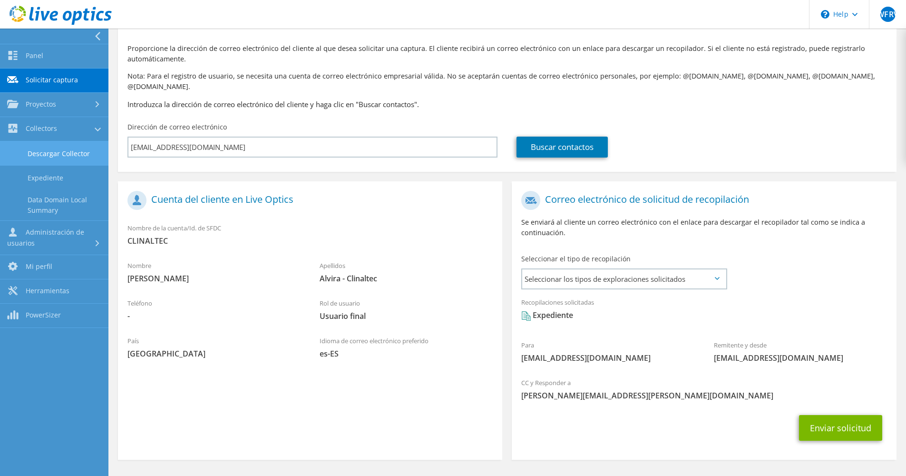
click at [78, 153] on link "Descargar Collector" at bounding box center [54, 153] width 108 height 24
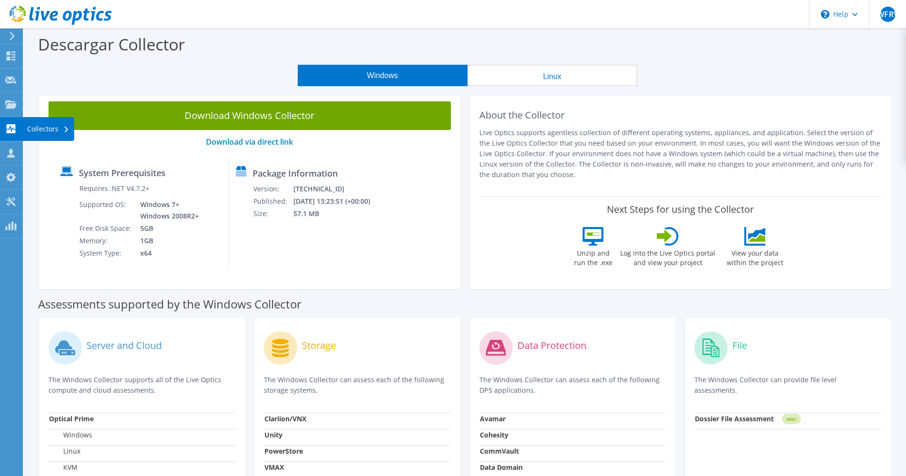
click at [13, 132] on use at bounding box center [11, 128] width 9 height 9
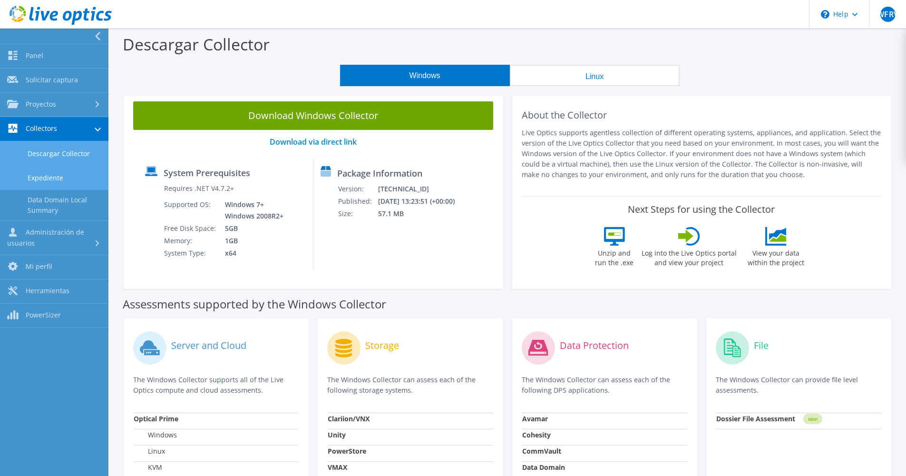
click at [60, 167] on link "Expediente" at bounding box center [54, 178] width 108 height 24
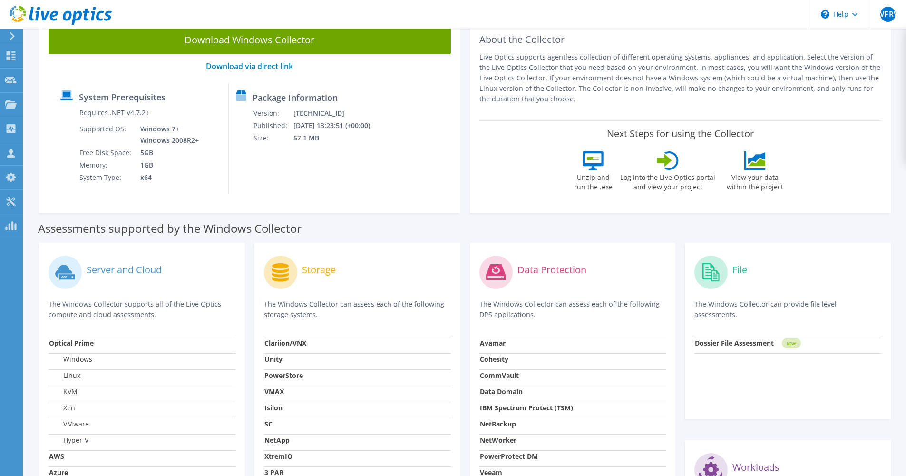
scroll to position [27, 0]
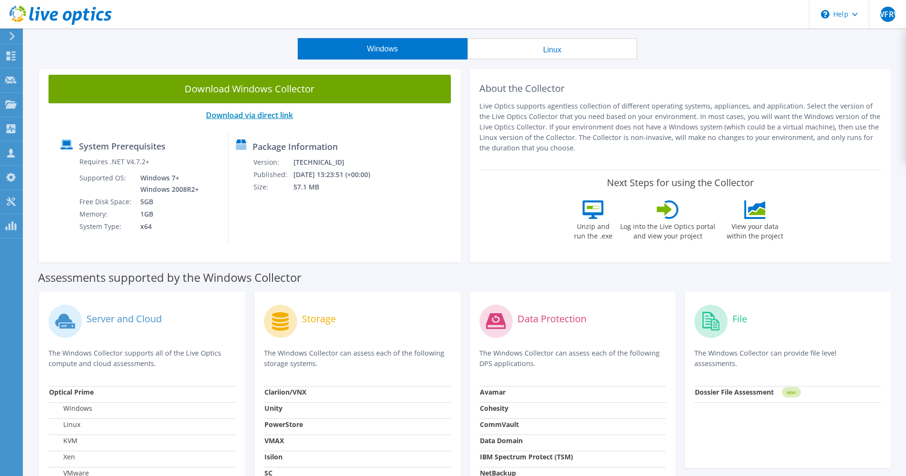
click at [259, 115] on link "Download via direct link" at bounding box center [249, 115] width 87 height 10
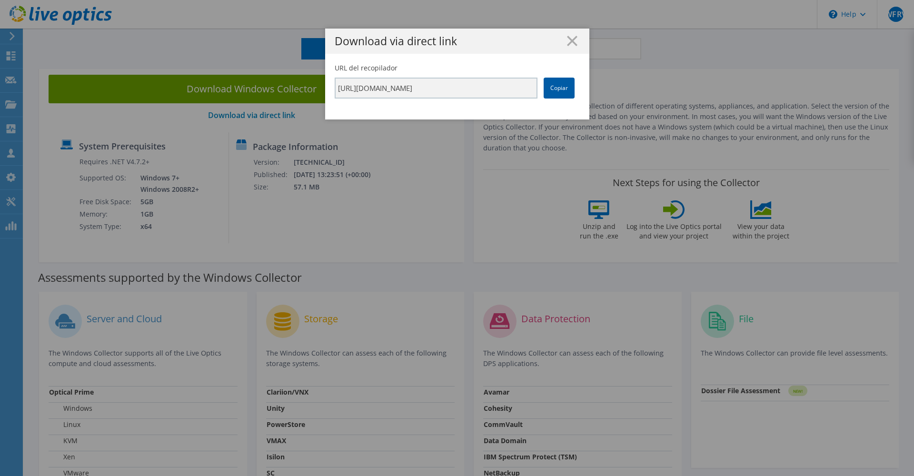
click at [548, 89] on link "Copiar" at bounding box center [558, 88] width 31 height 21
click at [561, 42] on h1 "Download via direct link" at bounding box center [457, 41] width 245 height 11
click at [567, 38] on icon at bounding box center [572, 41] width 10 height 10
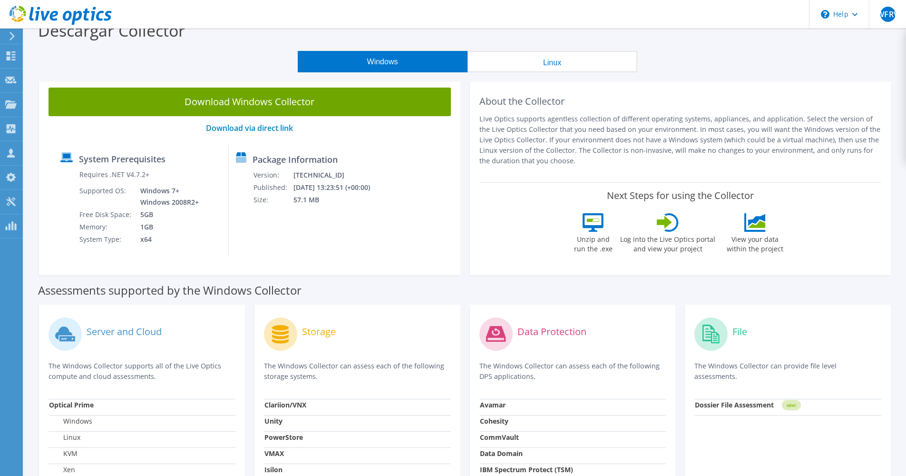
scroll to position [0, 0]
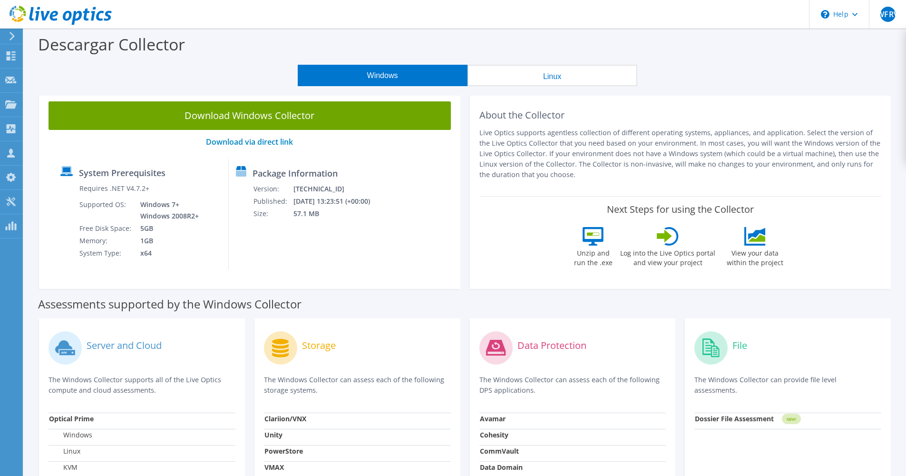
click at [751, 67] on div "Windows Linux" at bounding box center [467, 75] width 868 height 21
click at [458, 4] on header "WFRV Asociado de canal WILLIAM FERNANDO RUANO VIVEROS william.ruano@ritenterpri…" at bounding box center [453, 14] width 906 height 29
click at [16, 228] on use at bounding box center [10, 225] width 11 height 9
click at [11, 199] on icon at bounding box center [10, 201] width 11 height 9
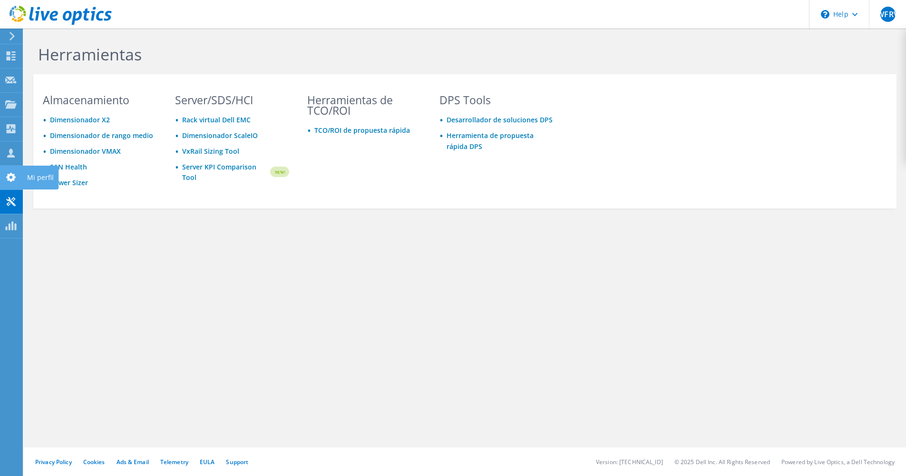
click at [8, 182] on div at bounding box center [10, 178] width 11 height 10
click at [10, 149] on use at bounding box center [11, 152] width 8 height 9
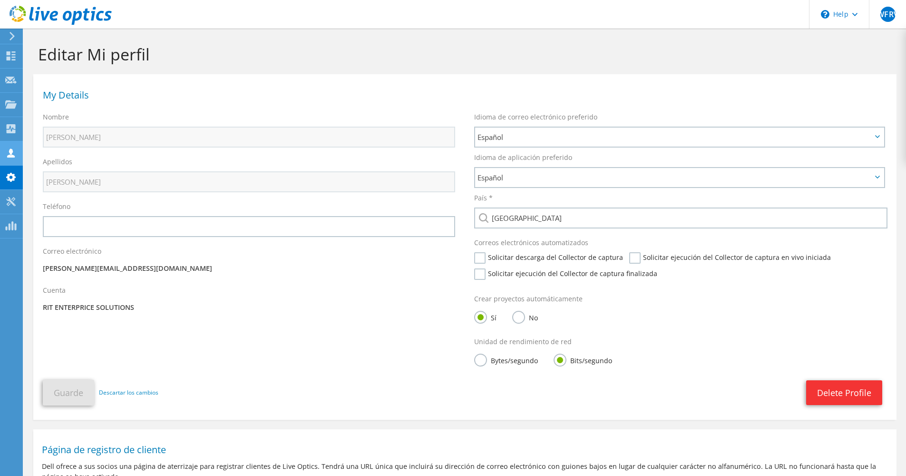
click at [14, 156] on use at bounding box center [11, 152] width 8 height 9
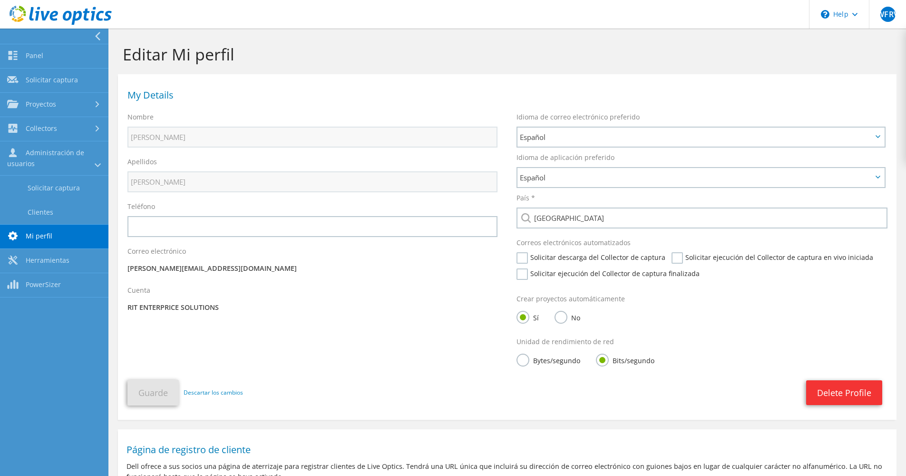
click at [98, 34] on icon at bounding box center [97, 36] width 7 height 9
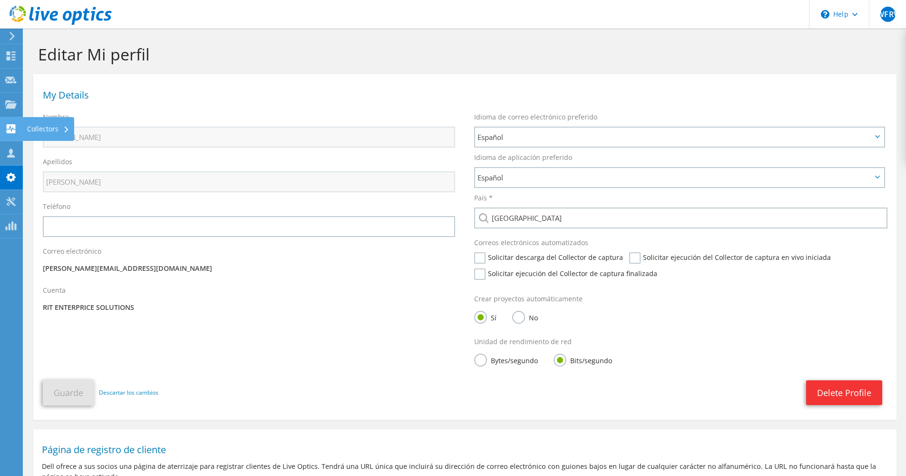
click at [10, 124] on use at bounding box center [11, 128] width 9 height 9
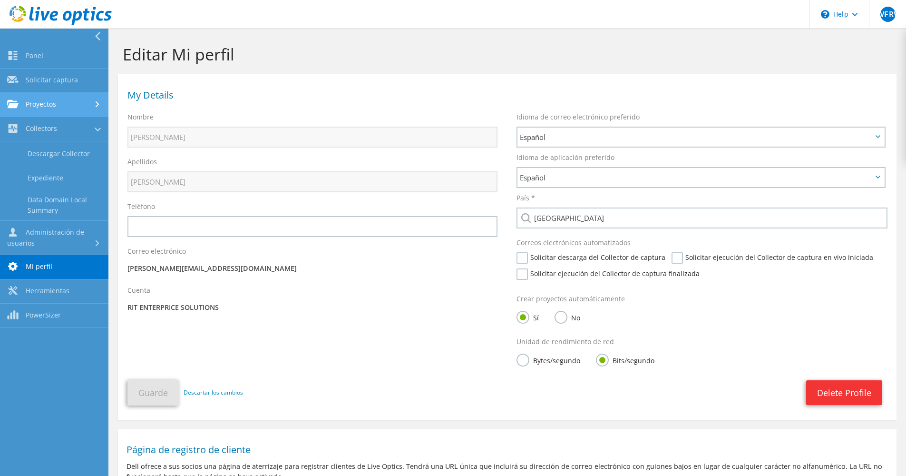
click at [62, 111] on link "Proyectos" at bounding box center [54, 105] width 108 height 24
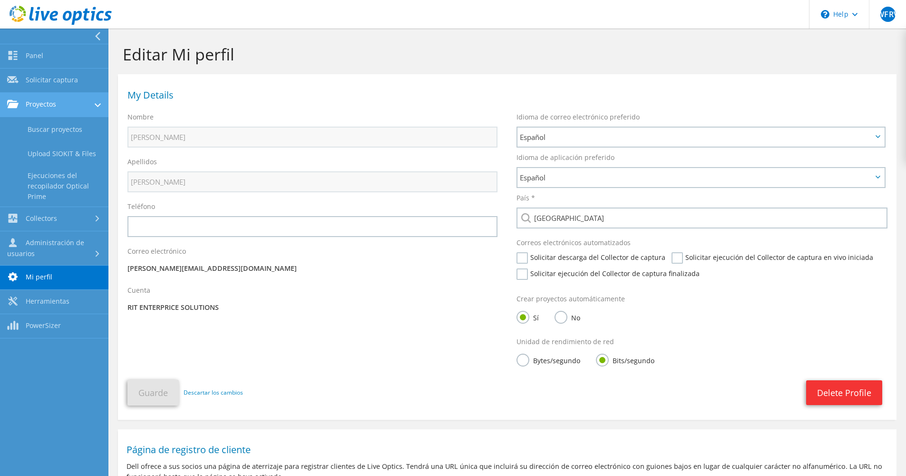
click at [59, 108] on link "Proyectos" at bounding box center [54, 105] width 108 height 24
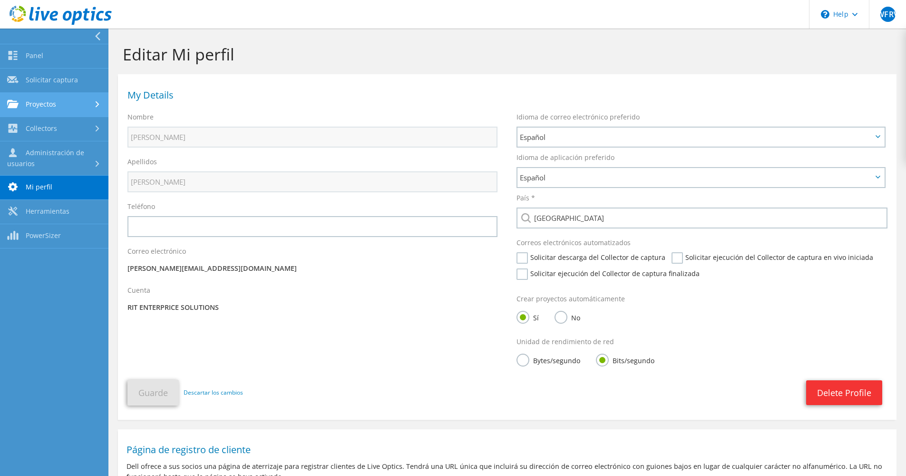
click at [46, 108] on link "Proyectos" at bounding box center [54, 105] width 108 height 24
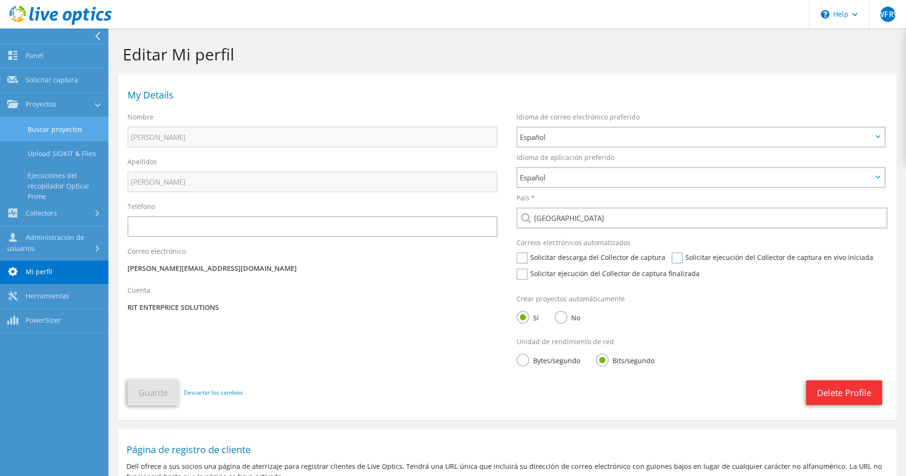
click at [42, 121] on link "Buscar proyectos" at bounding box center [54, 129] width 108 height 24
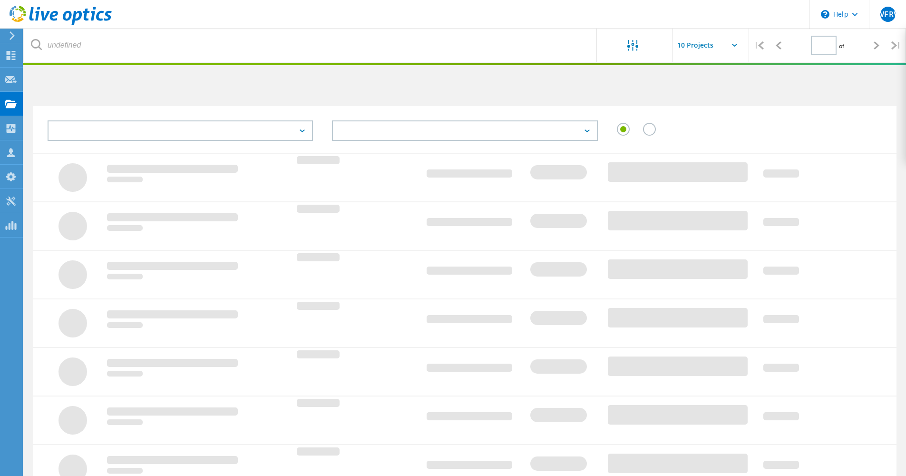
type input "1"
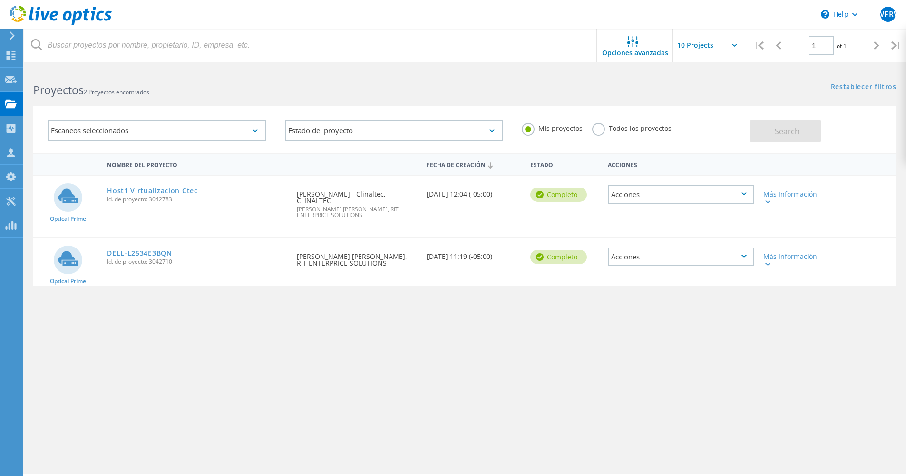
click at [187, 190] on link "Host1 Virtualizacion Ctec" at bounding box center [152, 190] width 91 height 7
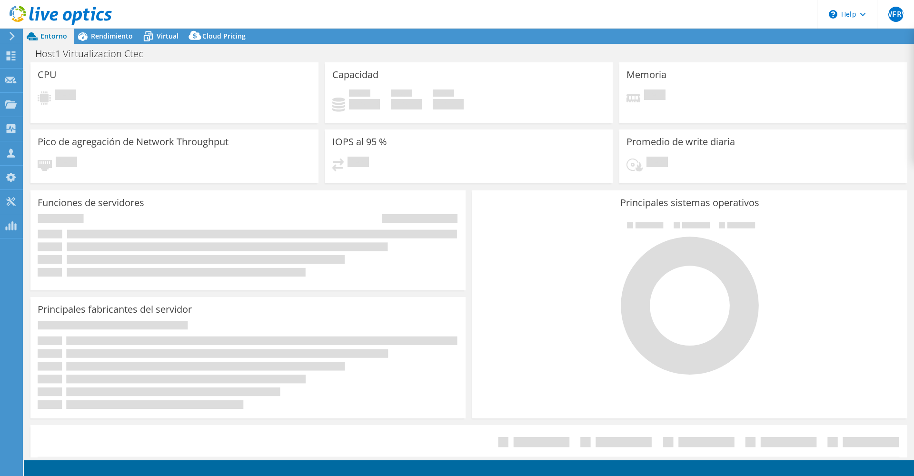
select select "USD"
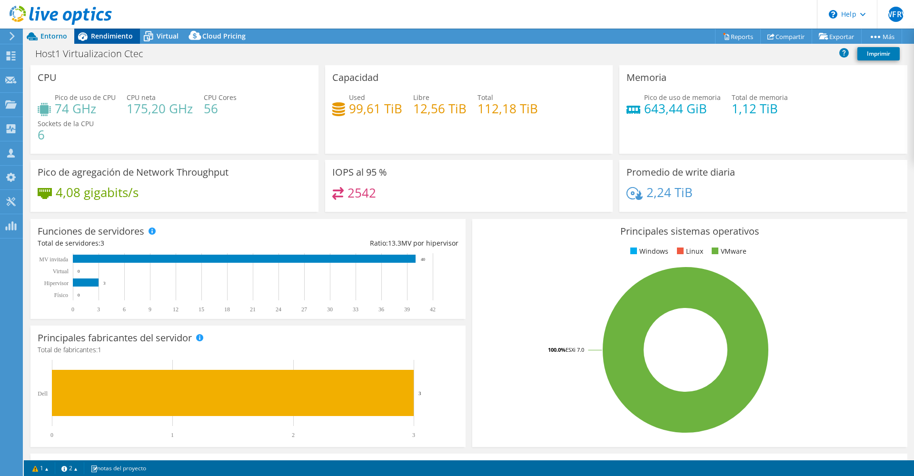
click at [117, 40] on div "Rendimiento" at bounding box center [107, 36] width 66 height 15
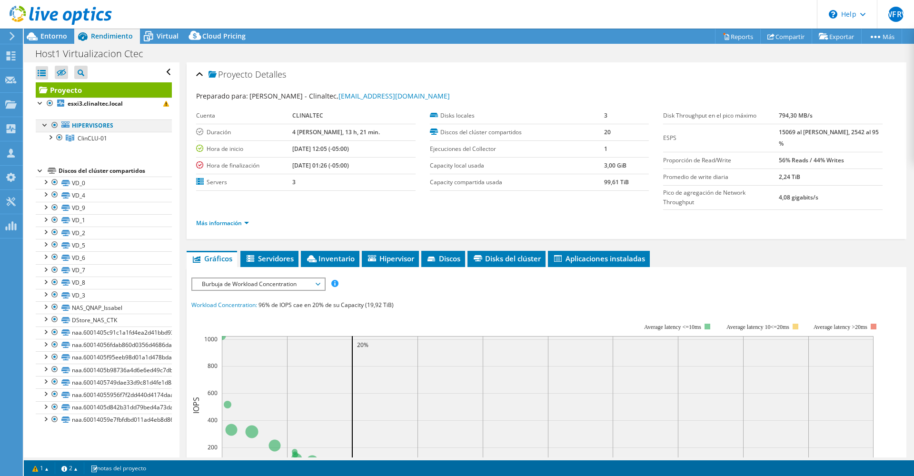
click at [48, 124] on div at bounding box center [45, 124] width 10 height 10
click at [45, 123] on div at bounding box center [45, 124] width 10 height 10
click at [49, 137] on div at bounding box center [50, 137] width 10 height 10
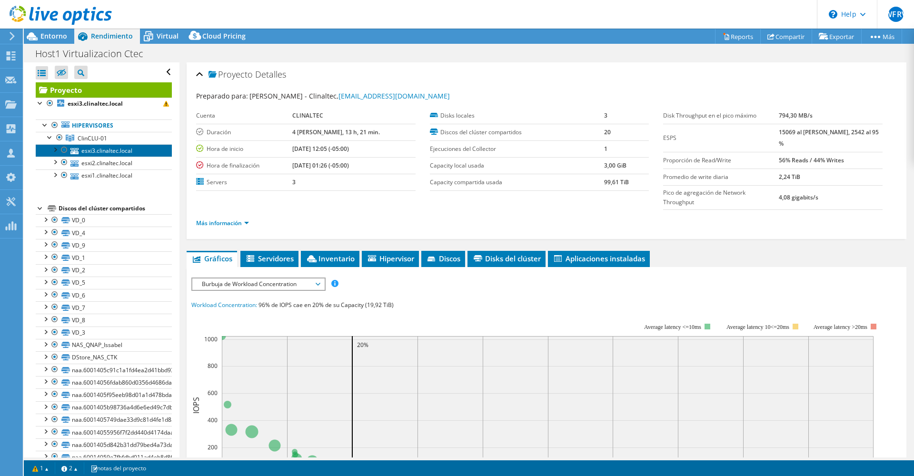
click at [89, 150] on link "esxi3.clinaltec.local" at bounding box center [104, 150] width 136 height 12
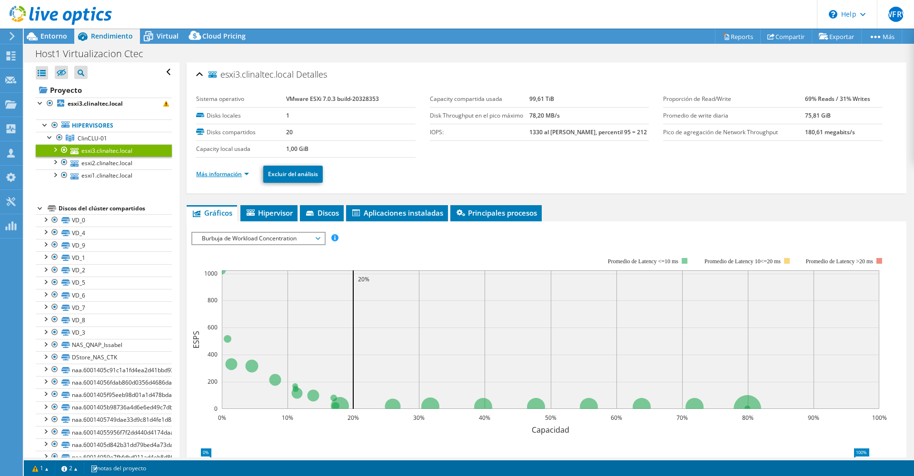
click at [245, 177] on link "Más información" at bounding box center [222, 174] width 53 height 8
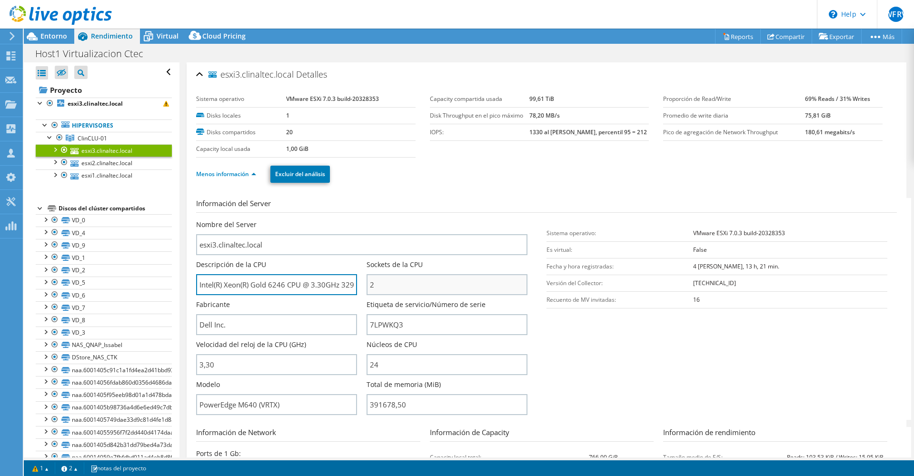
scroll to position [0, 18]
drag, startPoint x: 303, startPoint y: 282, endPoint x: 494, endPoint y: 285, distance: 191.3
click at [494, 220] on div "Nombre del Server esxi3.clinaltec.local Descripción de la CPU Intel(R) Xeon(R) …" at bounding box center [366, 220] width 341 height 0
click at [343, 286] on input "Intel(R) Xeon(R) Gold 6246 CPU @ 3.30GHz 329 GHz" at bounding box center [276, 284] width 161 height 21
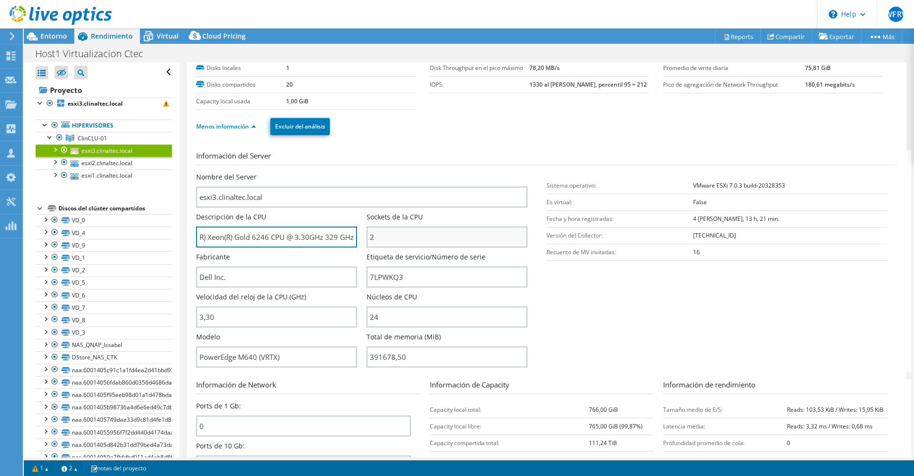
drag, startPoint x: 321, startPoint y: 240, endPoint x: 478, endPoint y: 244, distance: 157.6
click at [478, 172] on div "Nombre del Server esxi3.clinaltec.local Descripción de la CPU Intel(R) Xeon(R) …" at bounding box center [366, 172] width 341 height 0
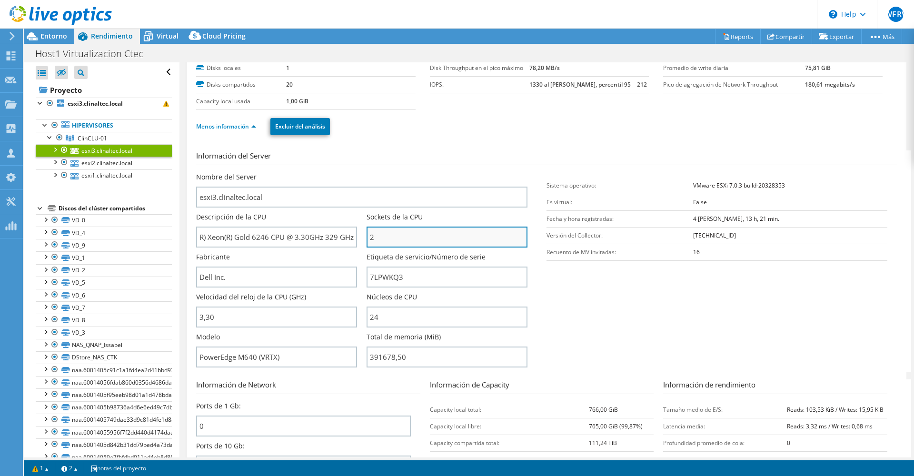
click at [383, 244] on input "2" at bounding box center [446, 237] width 161 height 21
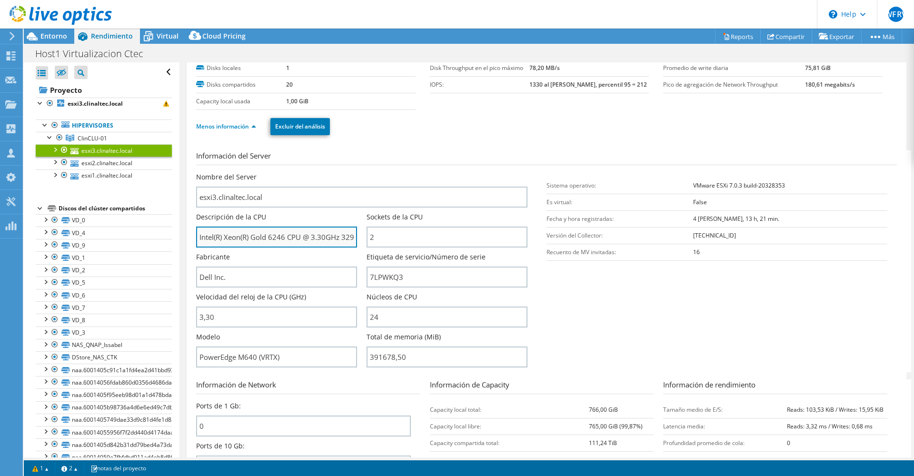
click at [323, 237] on input "Intel(R) Xeon(R) Gold 6246 CPU @ 3.30GHz 329 GHz" at bounding box center [276, 237] width 161 height 21
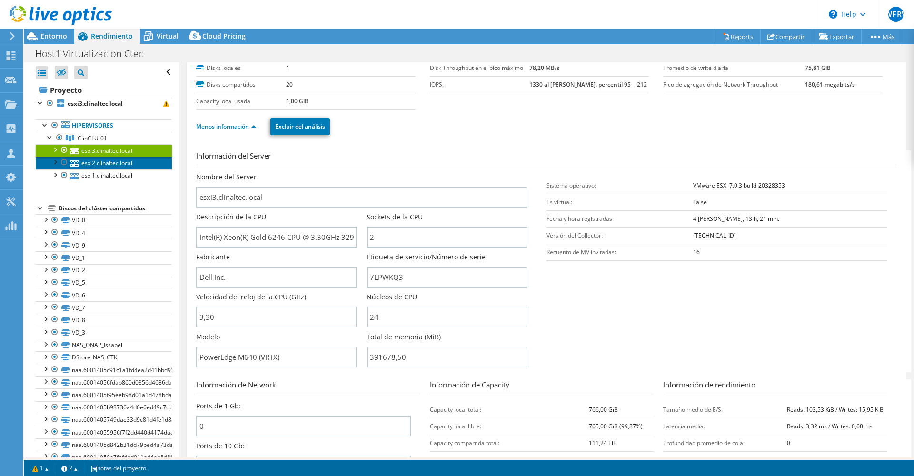
click at [111, 162] on link "esxi2.clinaltec.local" at bounding box center [104, 163] width 136 height 12
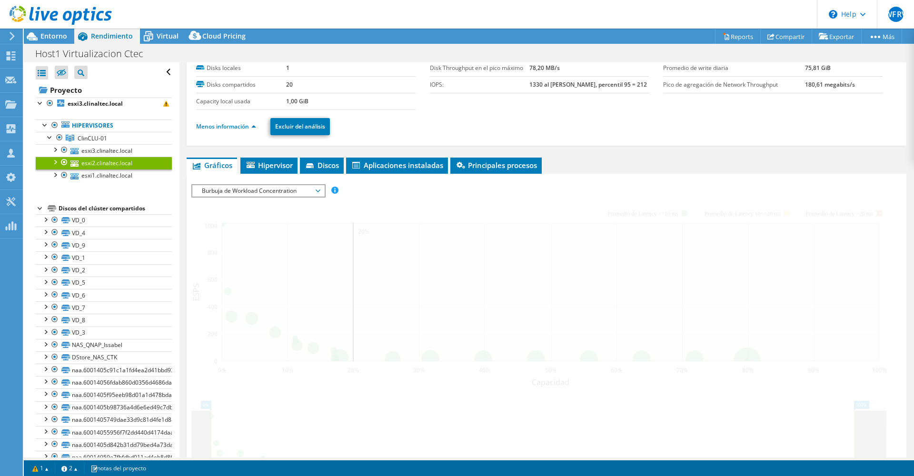
click at [111, 162] on link "esxi2.clinaltec.local" at bounding box center [104, 163] width 136 height 12
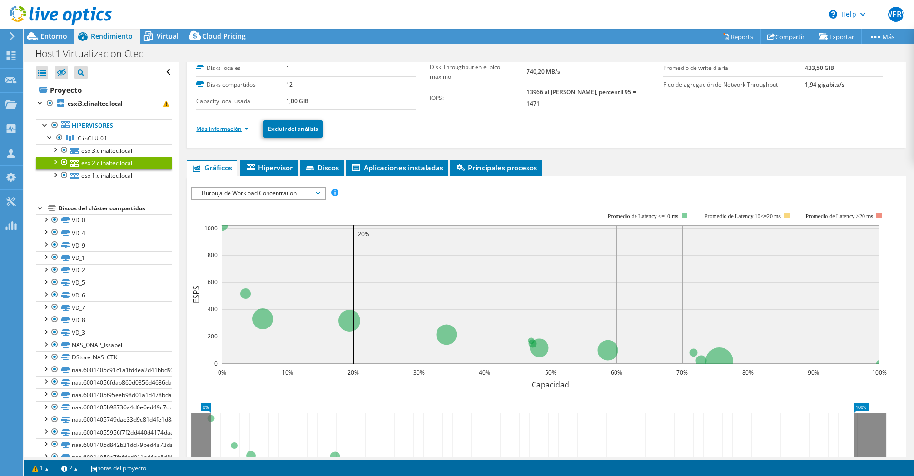
click at [220, 126] on link "Más información" at bounding box center [222, 129] width 53 height 8
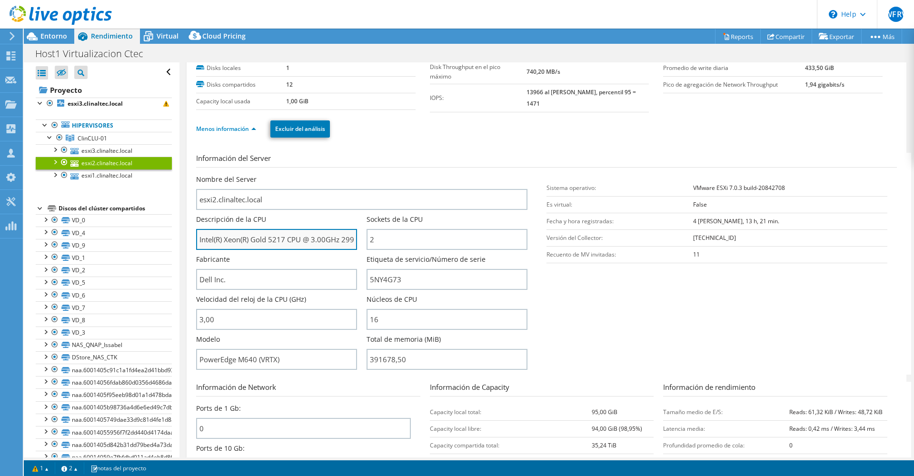
click at [341, 241] on input "Intel(R) Xeon(R) Gold 5217 CPU @ 3.00GHz 299 GHz" at bounding box center [276, 239] width 161 height 21
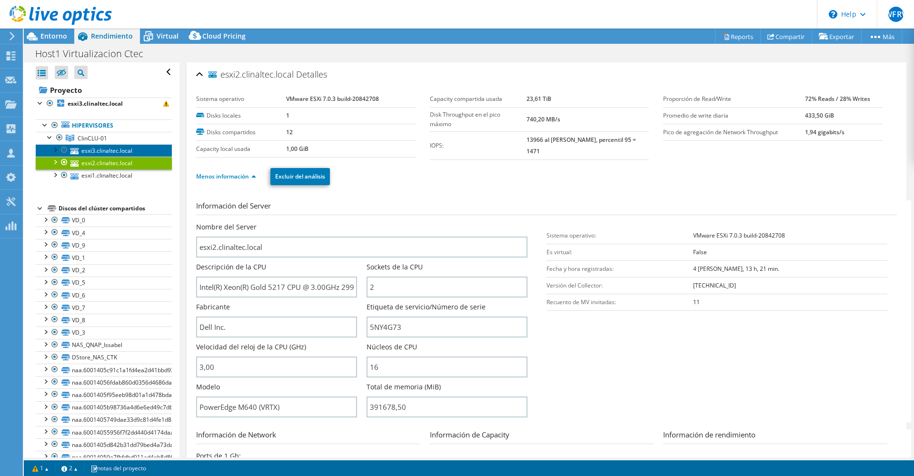
click at [109, 154] on link "esxi3.clinaltec.local" at bounding box center [104, 150] width 136 height 12
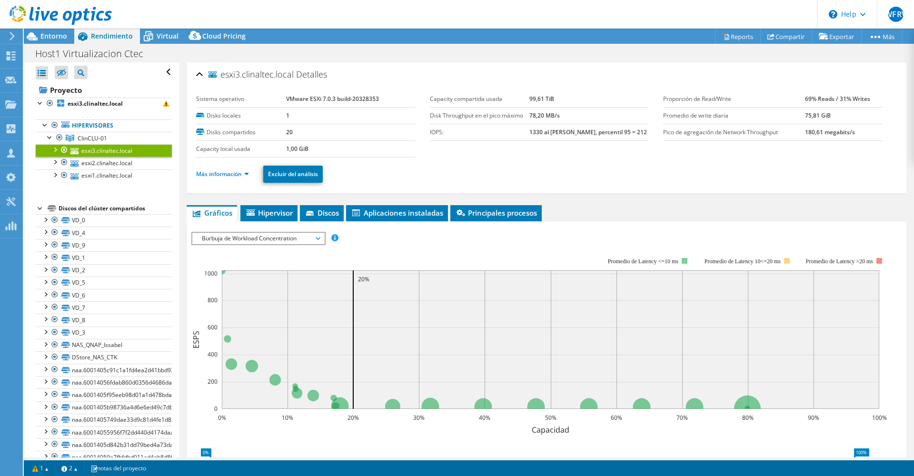
click at [239, 178] on li "Más información" at bounding box center [225, 174] width 59 height 10
click at [231, 174] on link "Más información" at bounding box center [222, 174] width 53 height 8
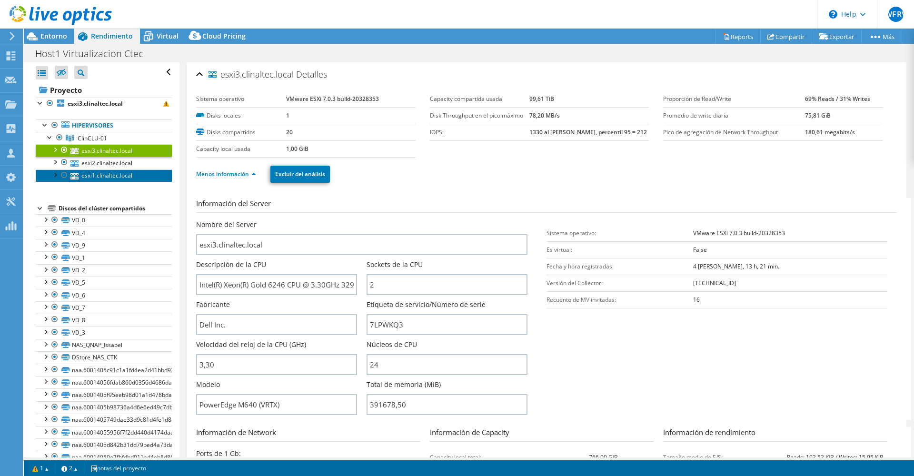
click at [95, 175] on link "esxi1.clinaltec.local" at bounding box center [104, 175] width 136 height 12
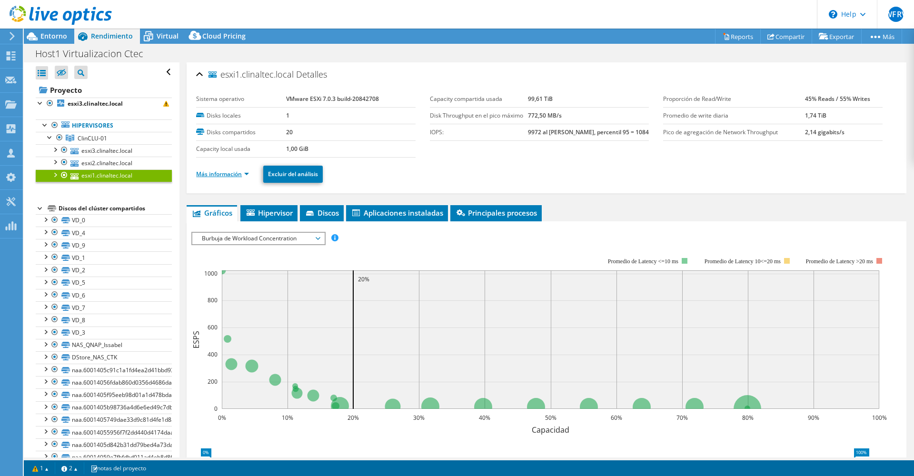
click at [245, 177] on link "Más información" at bounding box center [222, 174] width 53 height 8
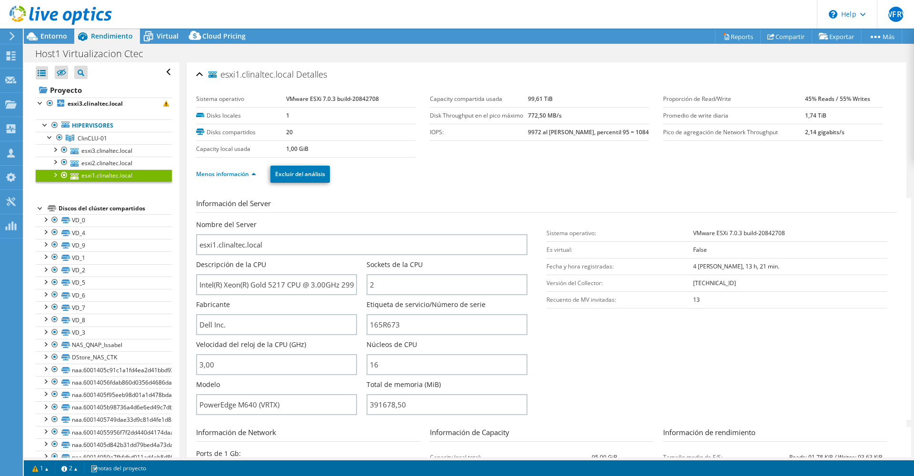
click at [709, 373] on section "Información del Server Nombre del Server esxi1.clinaltec.local Descripción de l…" at bounding box center [548, 309] width 705 height 222
